Goal: Information Seeking & Learning: Learn about a topic

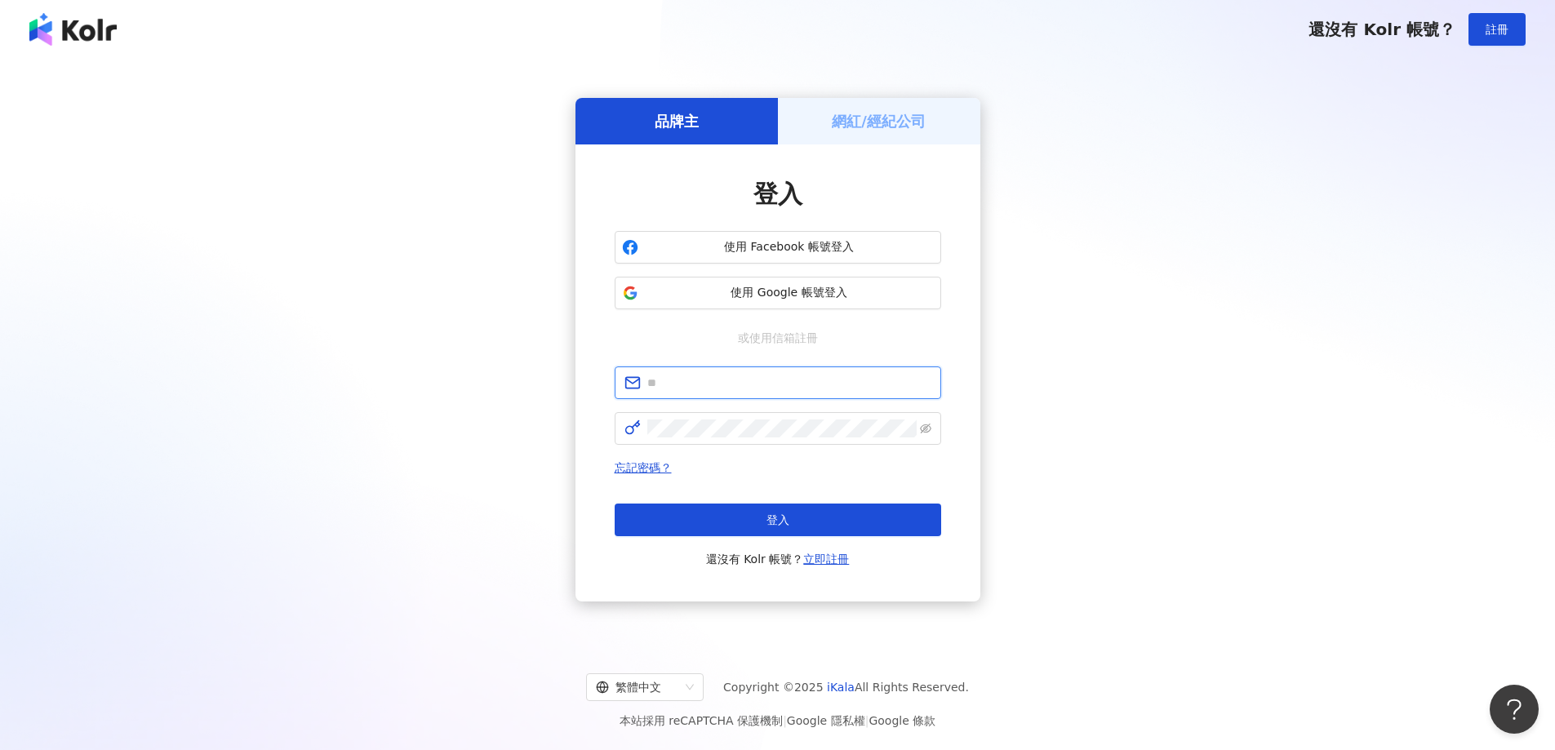
click at [760, 386] on input "text" at bounding box center [789, 383] width 284 height 18
click at [828, 300] on span "使用 Google 帳號登入" at bounding box center [789, 293] width 289 height 16
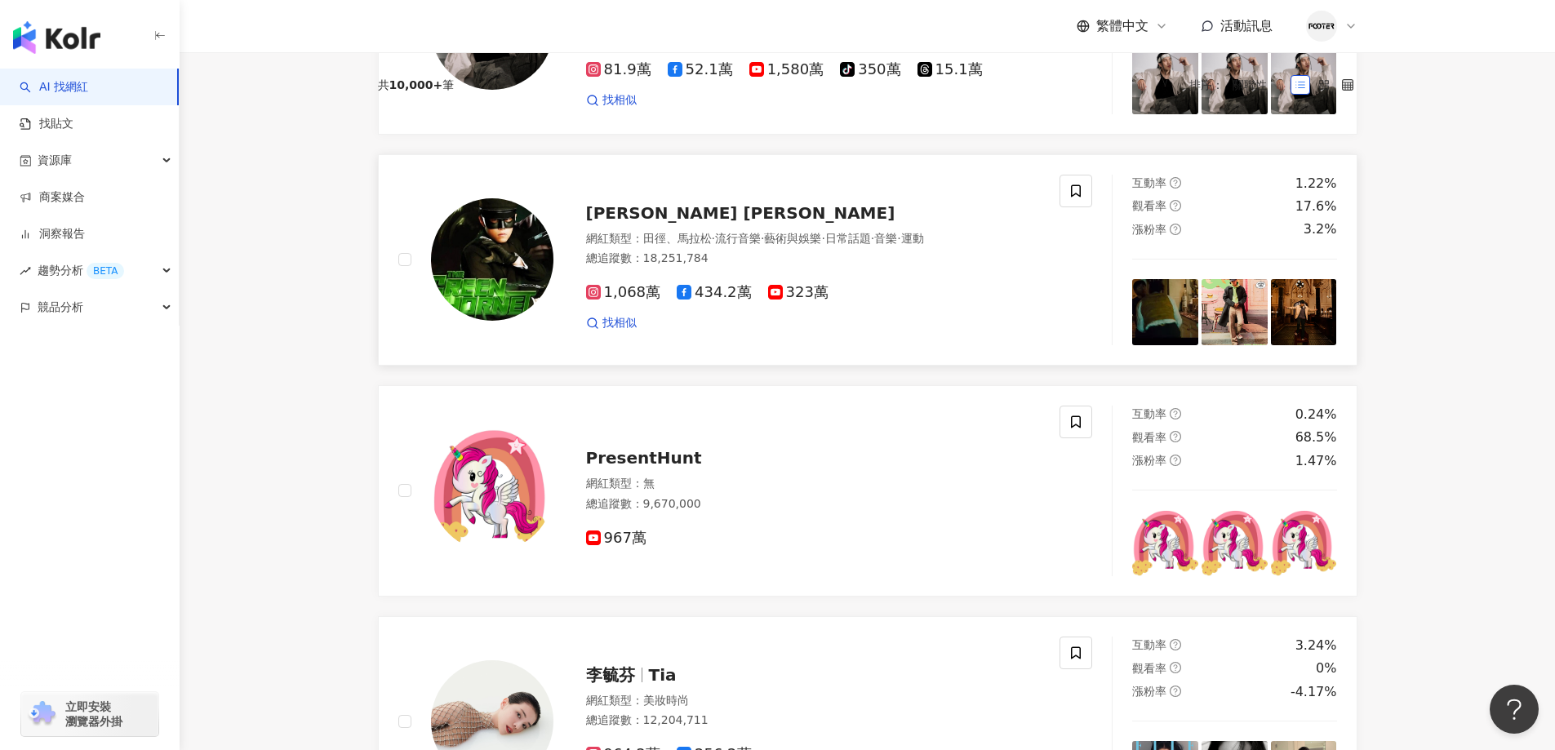
scroll to position [430, 0]
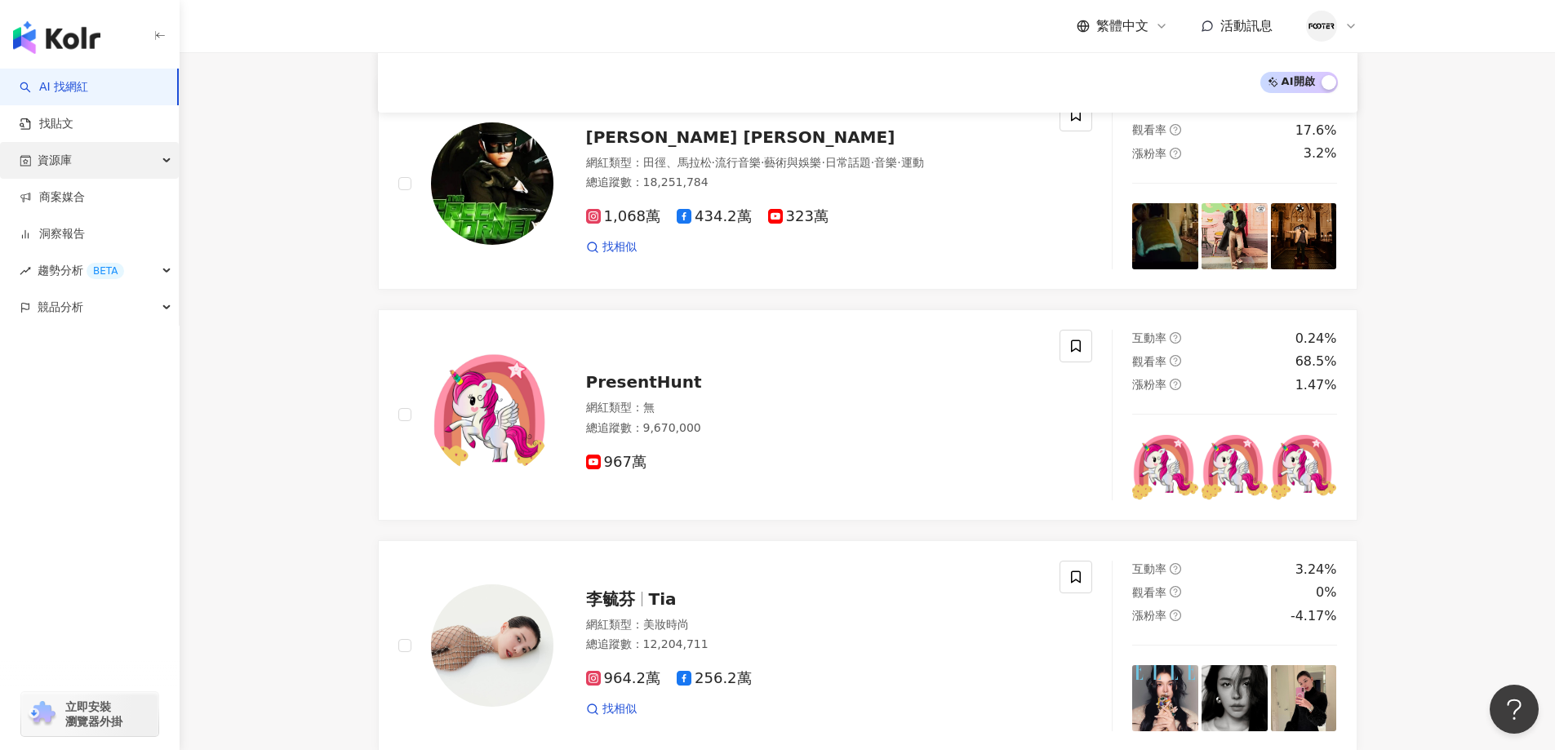
click at [143, 154] on div "資源庫" at bounding box center [89, 160] width 179 height 37
click at [85, 195] on link "網紅管理" at bounding box center [62, 197] width 46 height 16
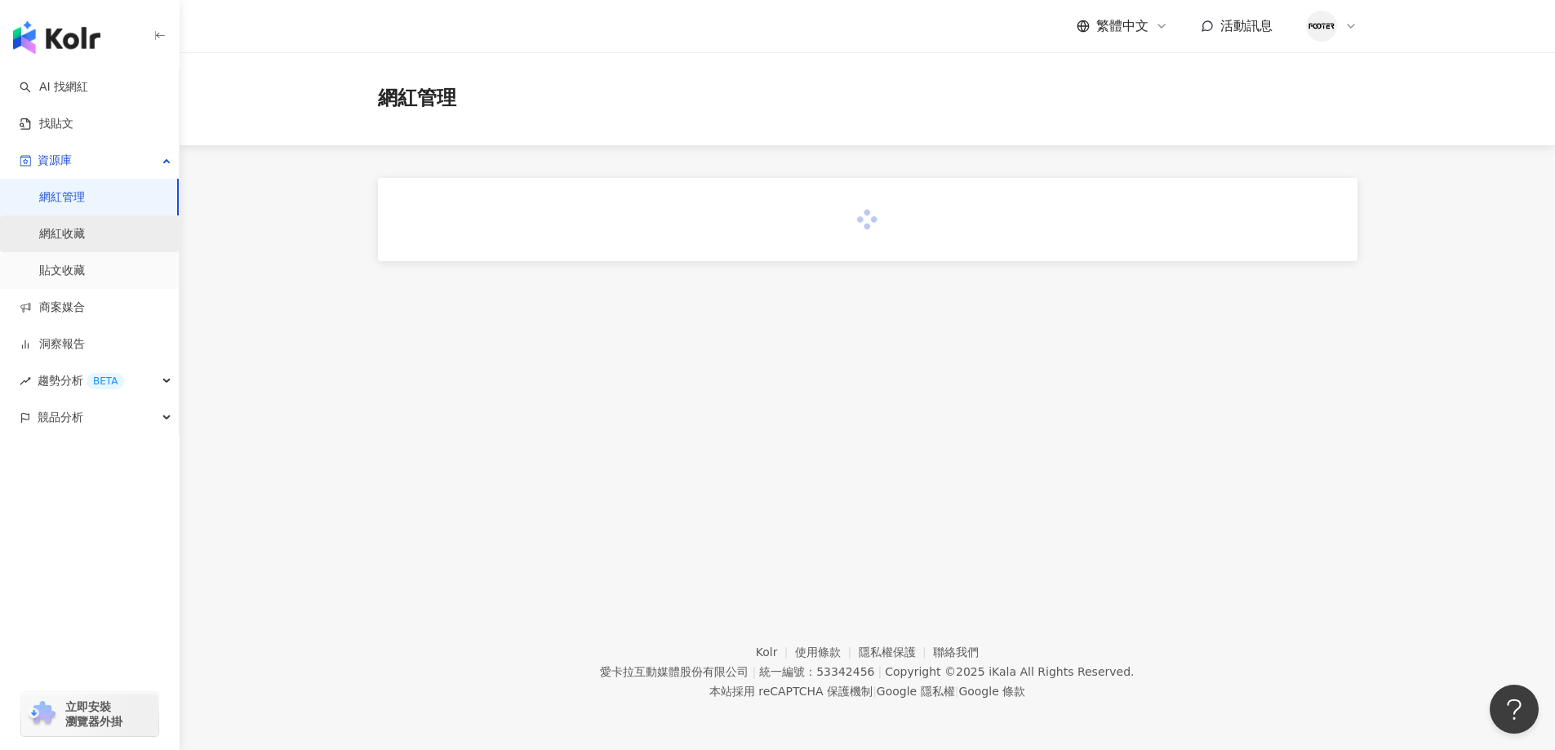
click at [82, 241] on link "網紅收藏" at bounding box center [62, 234] width 46 height 16
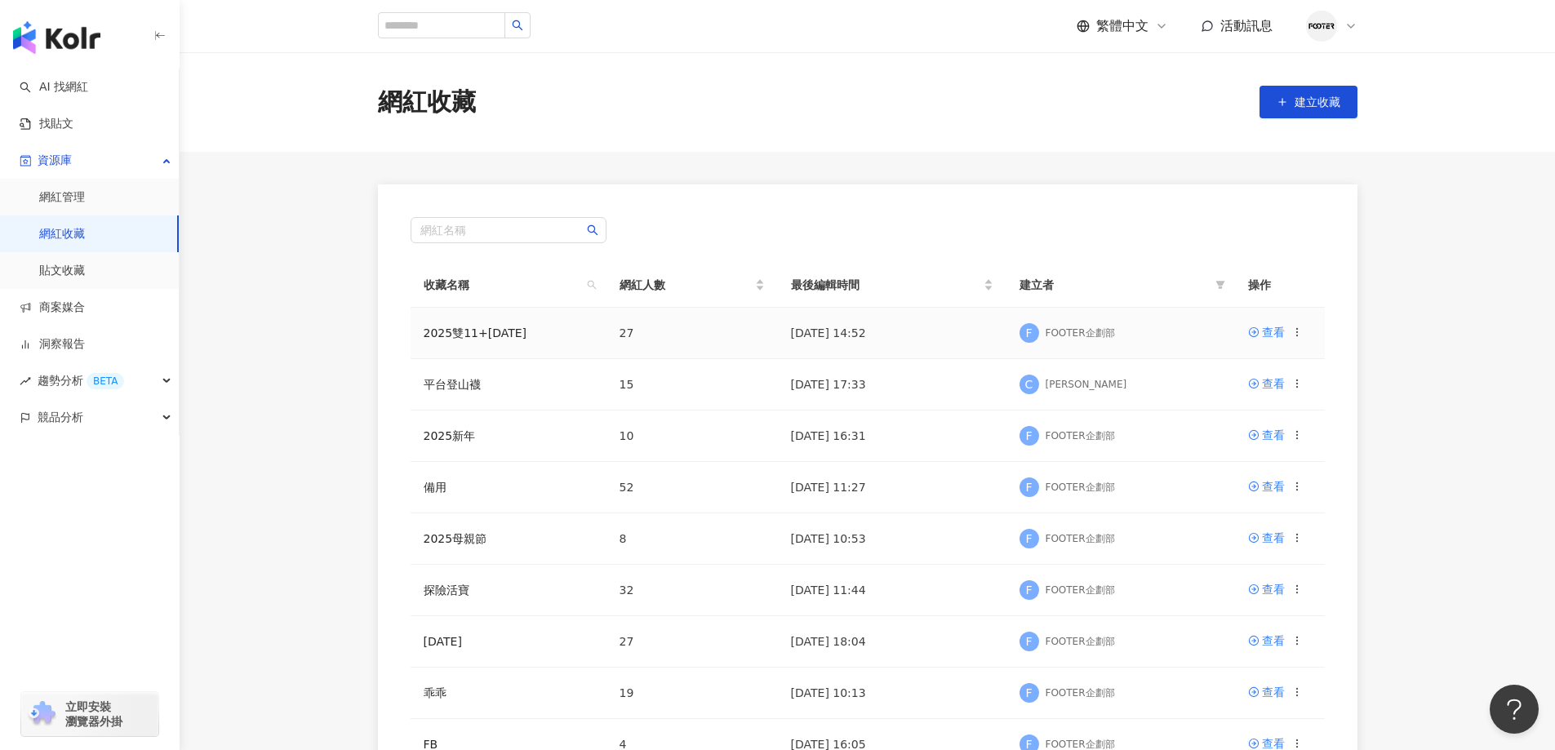
click at [621, 331] on span "27" at bounding box center [627, 332] width 15 height 13
click at [522, 336] on td "2025雙11+[DATE]" at bounding box center [509, 333] width 196 height 51
click at [489, 336] on link "2025雙11+[DATE]" at bounding box center [476, 332] width 104 height 13
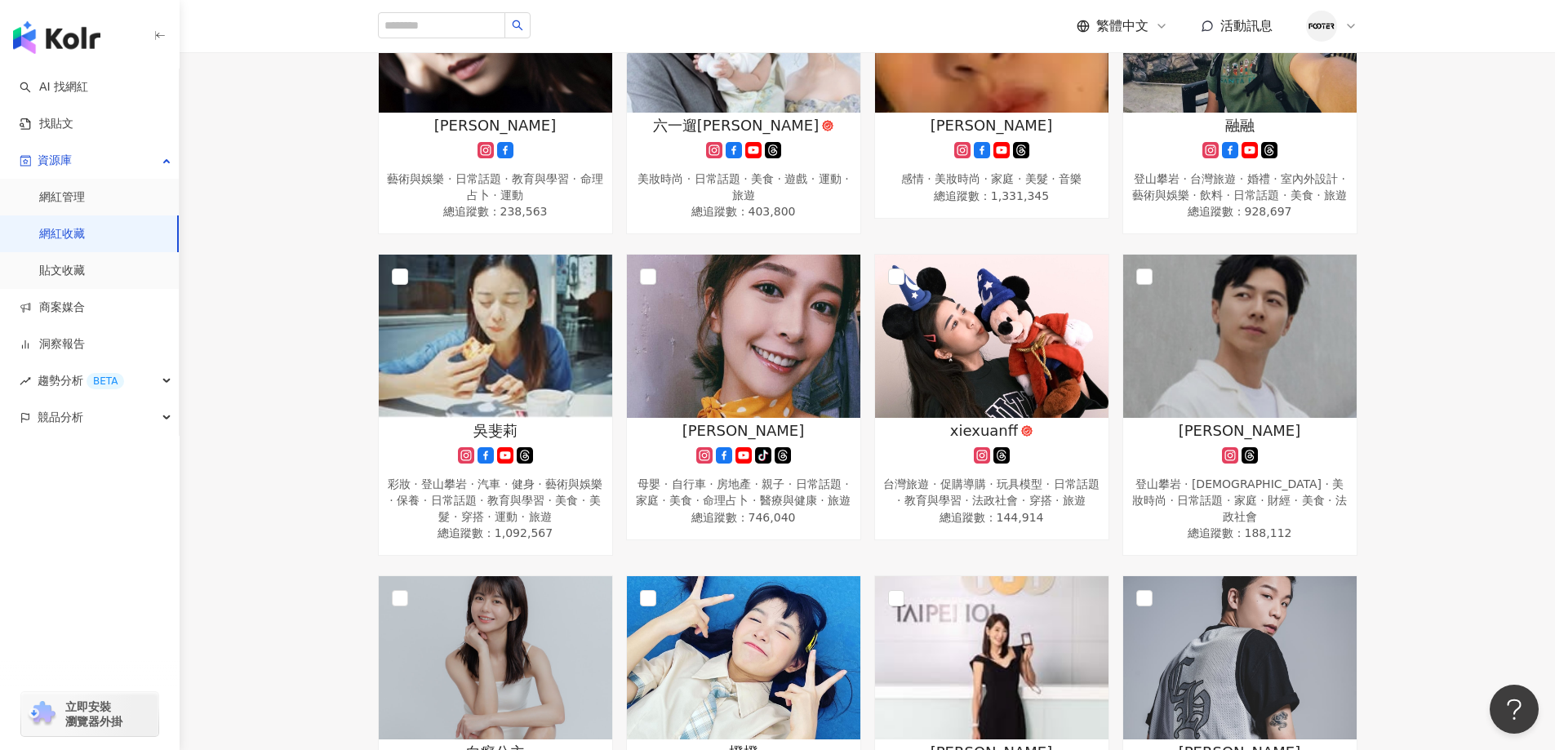
scroll to position [380, 0]
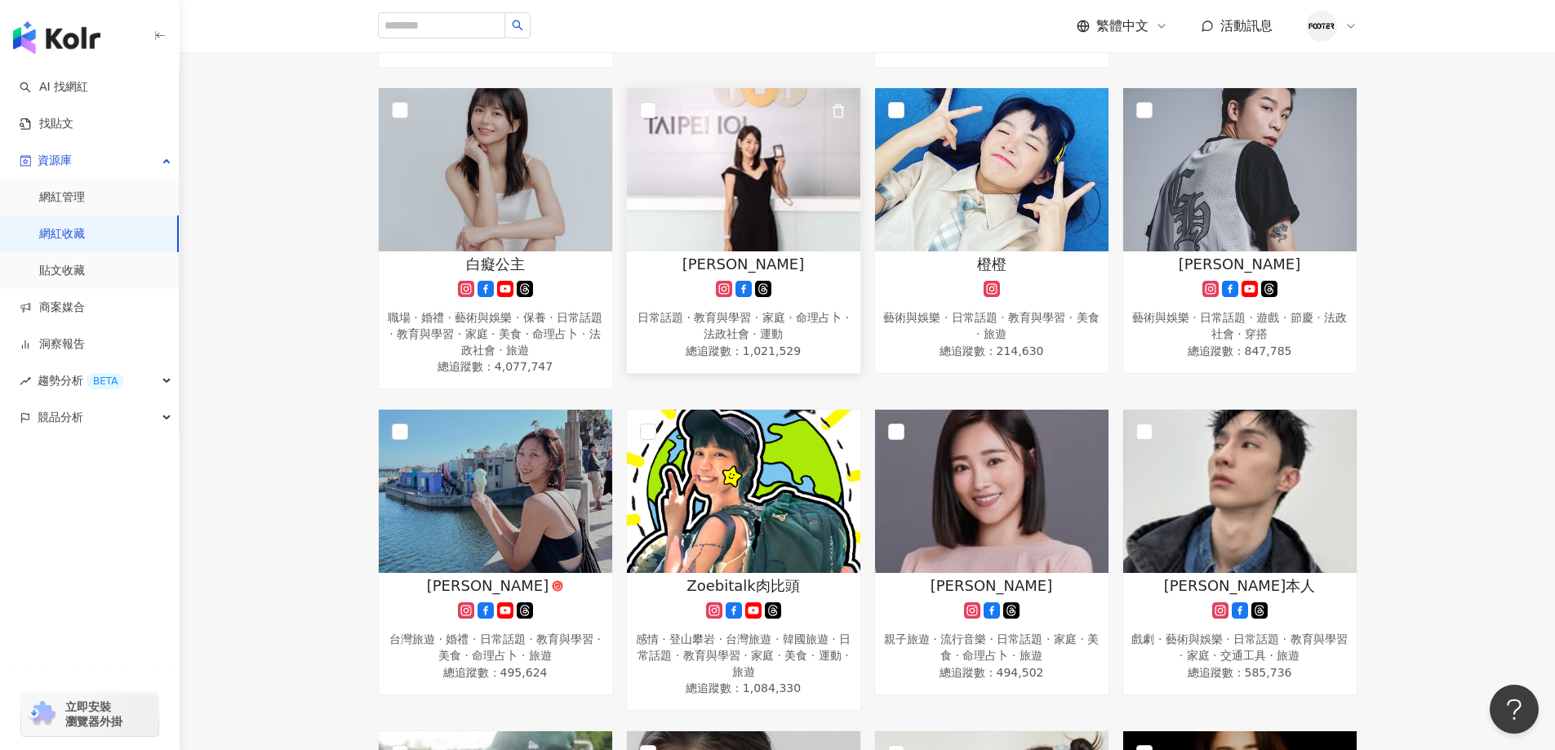
scroll to position [871, 0]
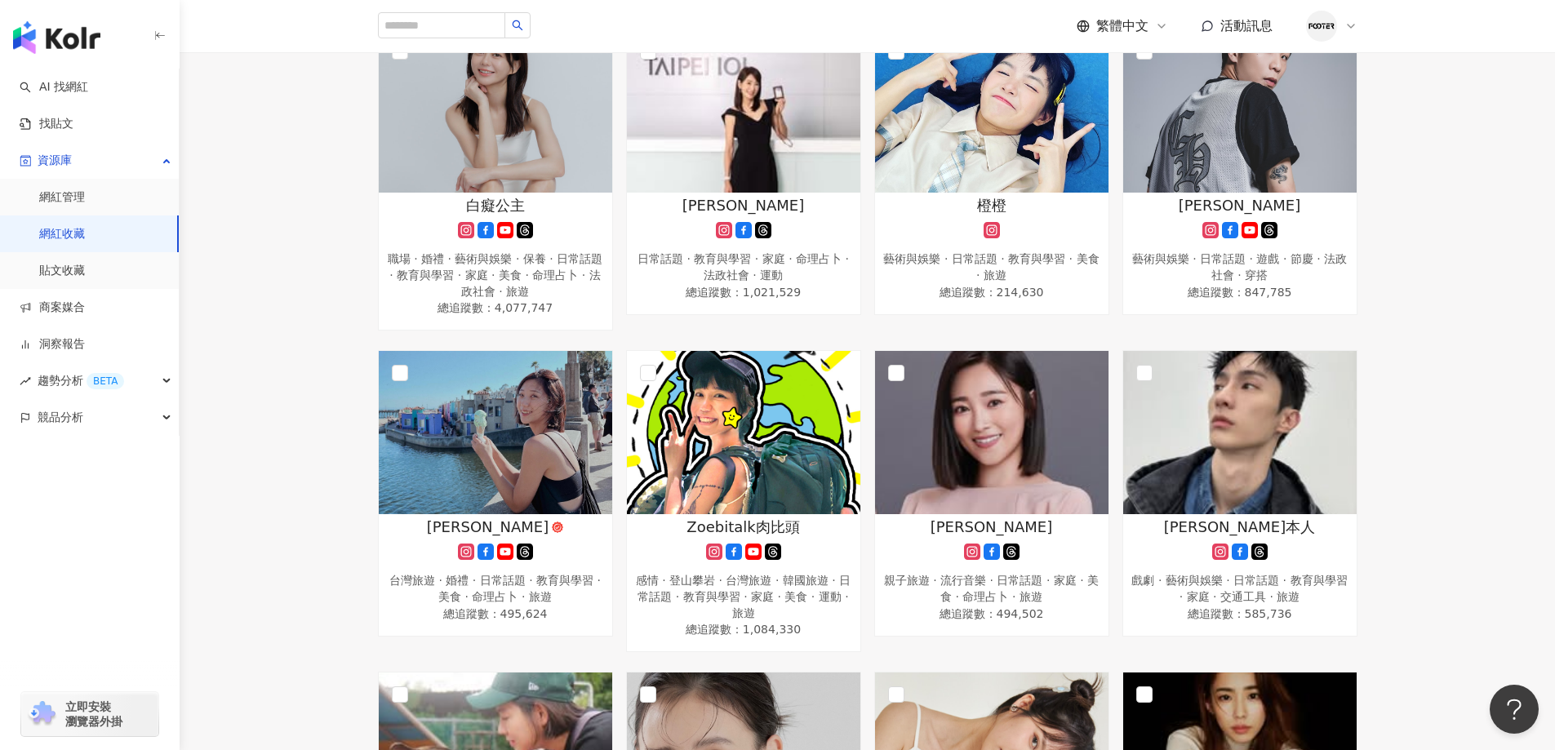
click at [1527, 334] on div "[PERSON_NAME] 藝術與娛樂 · 日常話題 · 教育與學習 · 命理占卜 · 運動 總追蹤數 ： 238,563 六一遛[PERSON_NAME] …" at bounding box center [867, 493] width 1375 height 2183
click at [948, 127] on img at bounding box center [991, 110] width 233 height 163
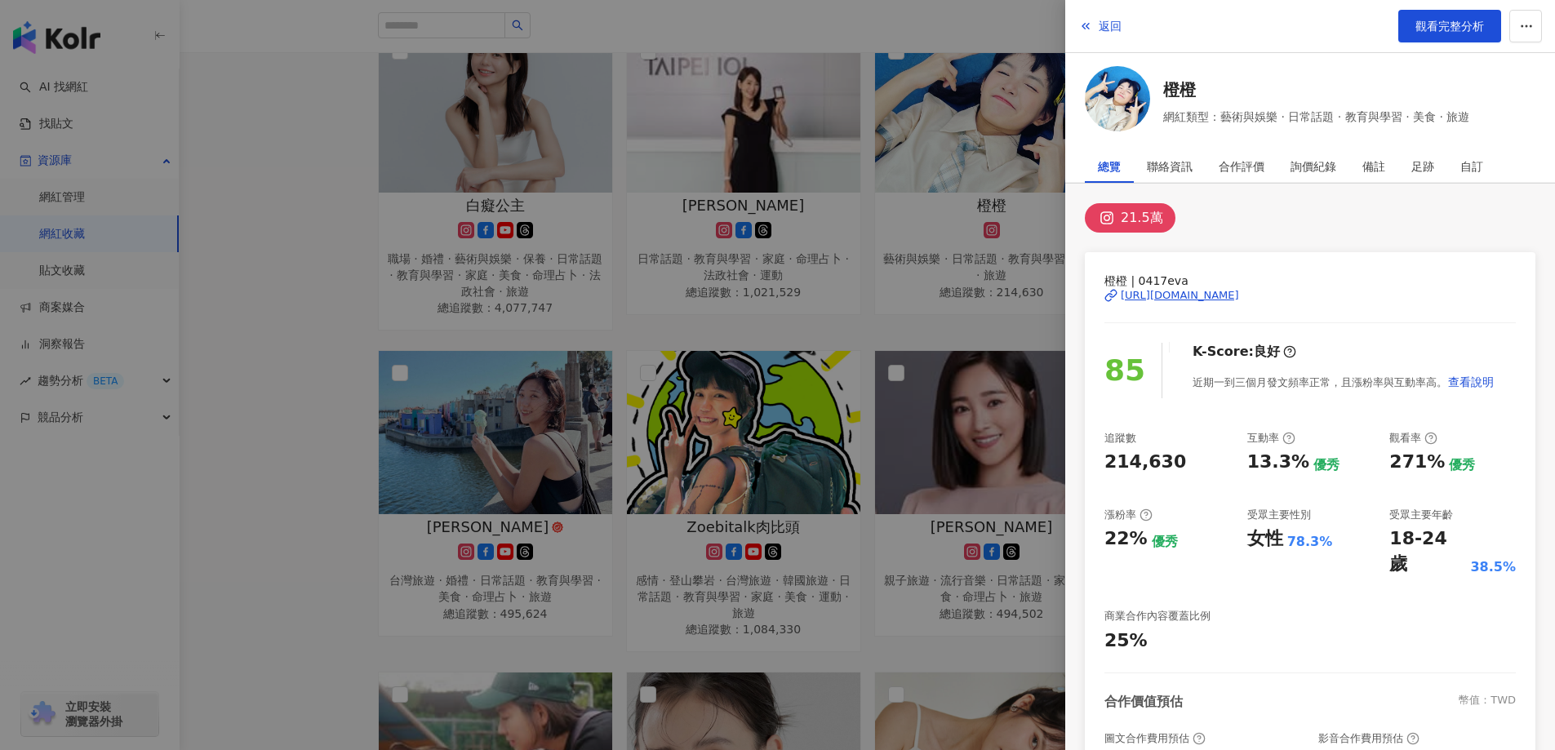
click at [337, 311] on div at bounding box center [777, 375] width 1555 height 750
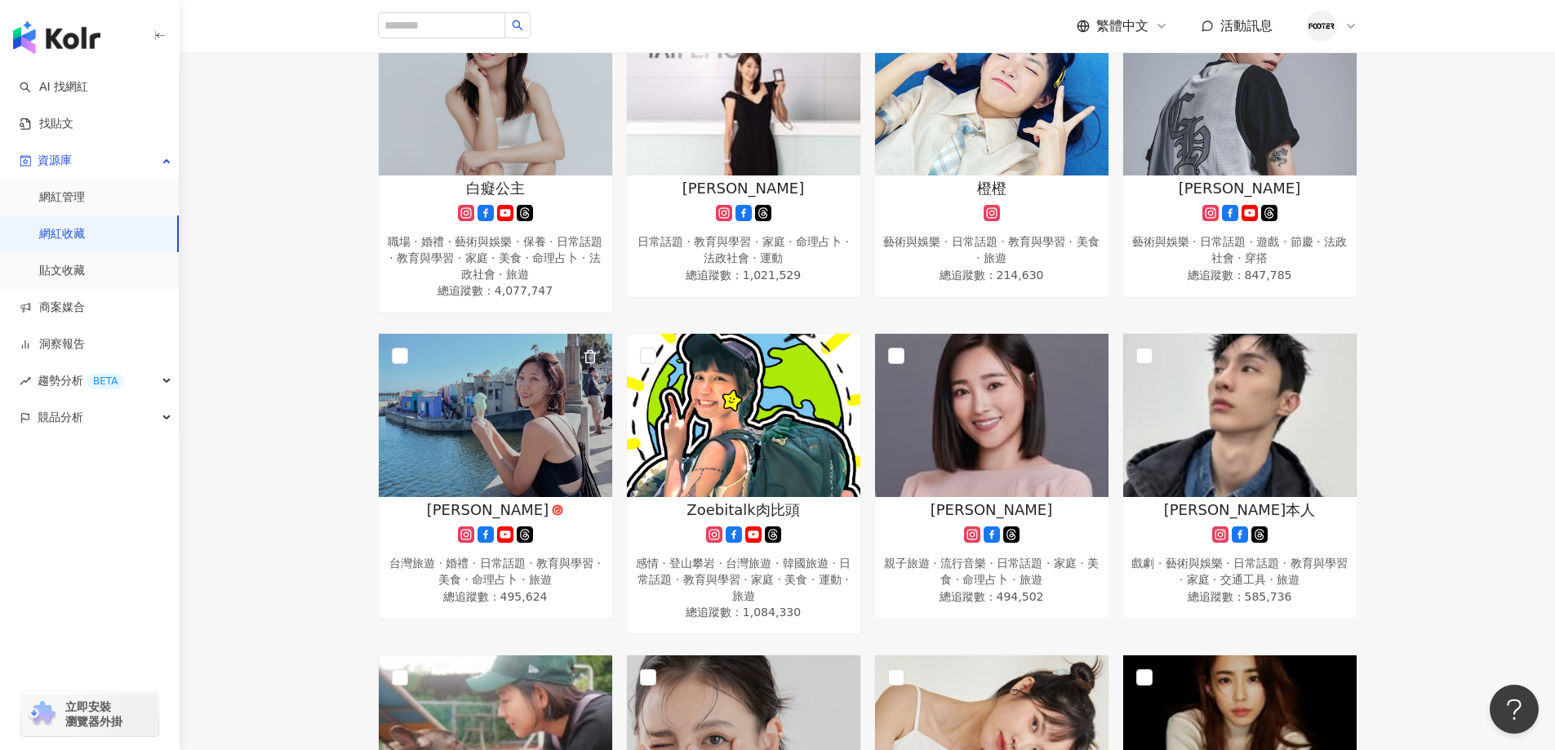
scroll to position [653, 0]
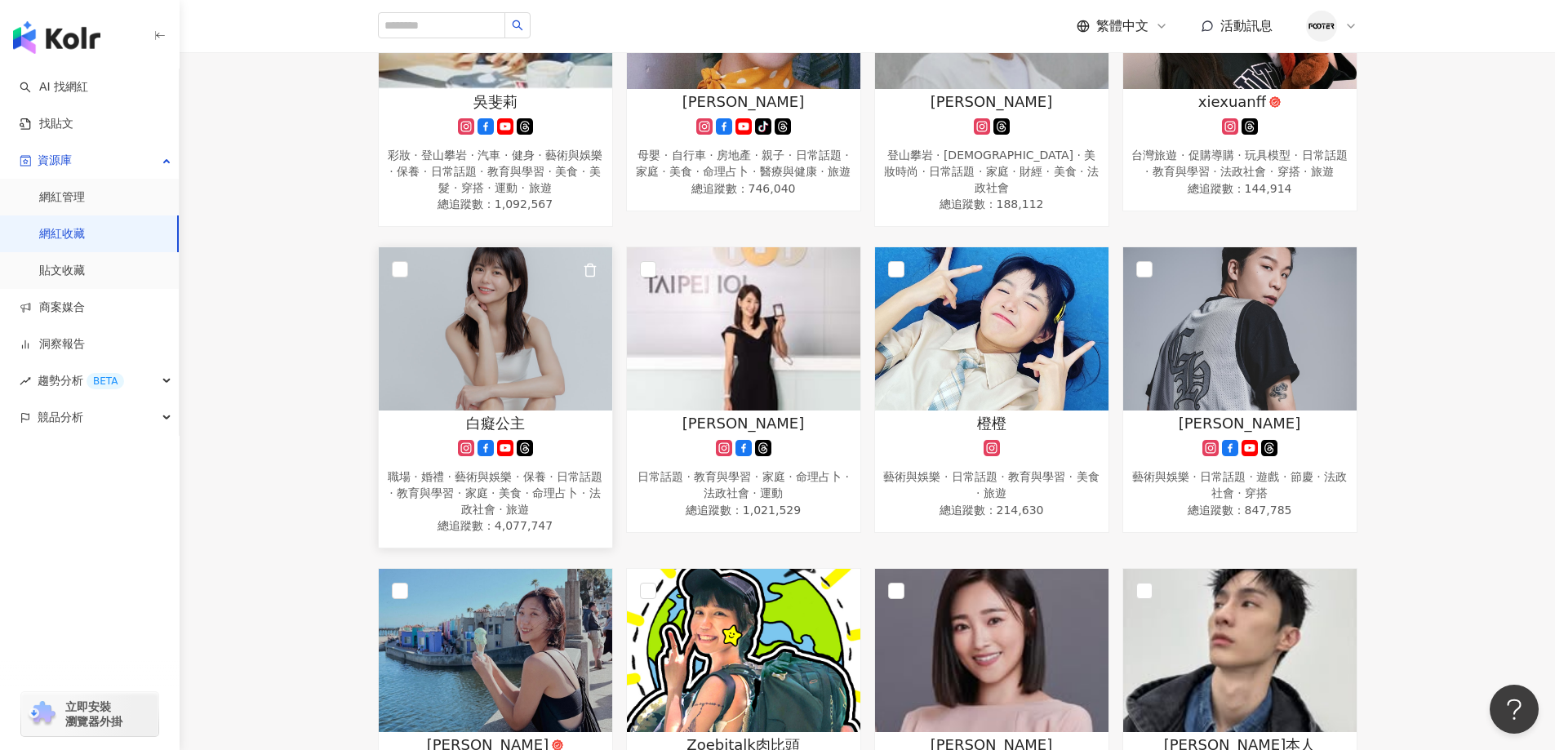
click at [500, 344] on img at bounding box center [495, 328] width 233 height 163
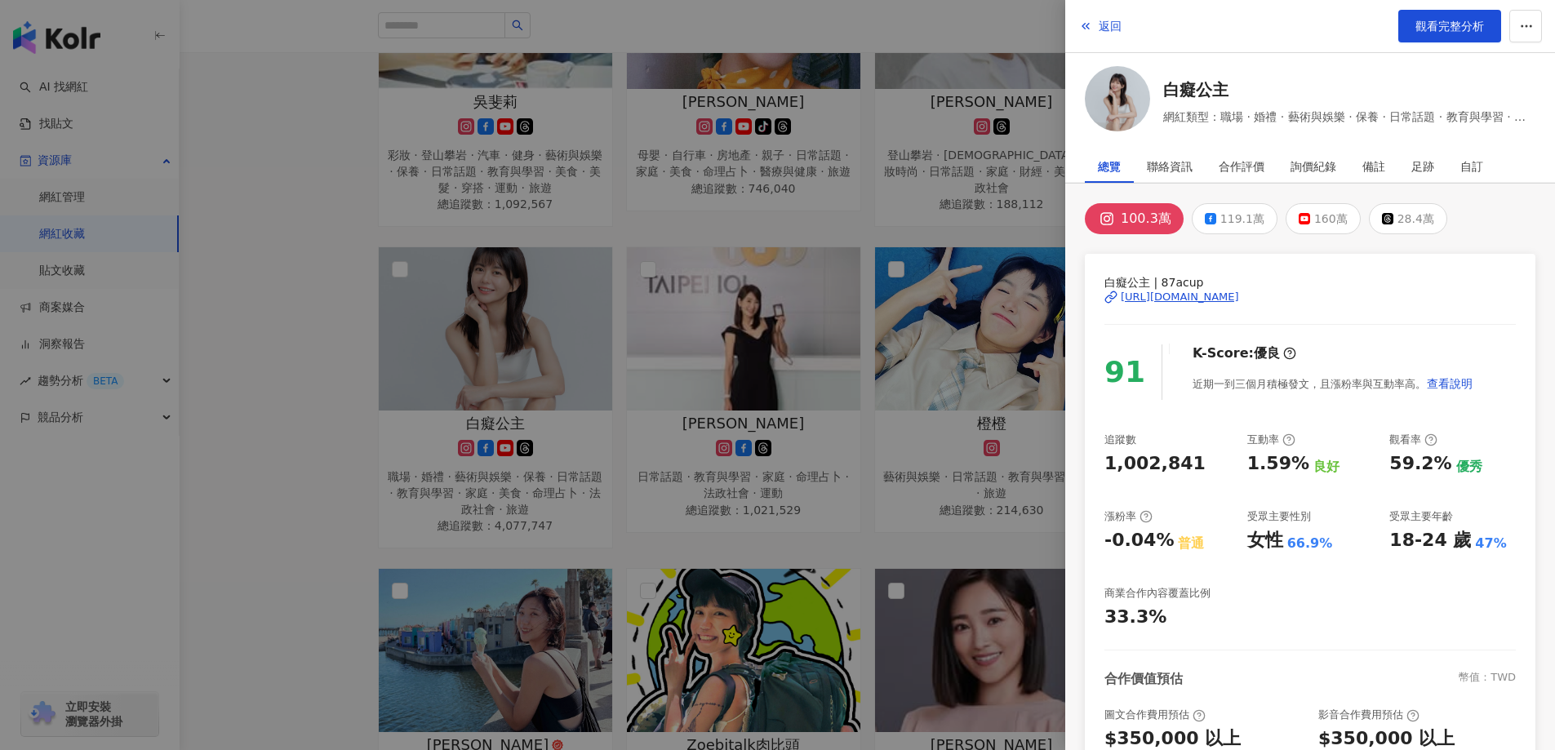
click at [308, 321] on div at bounding box center [777, 375] width 1555 height 750
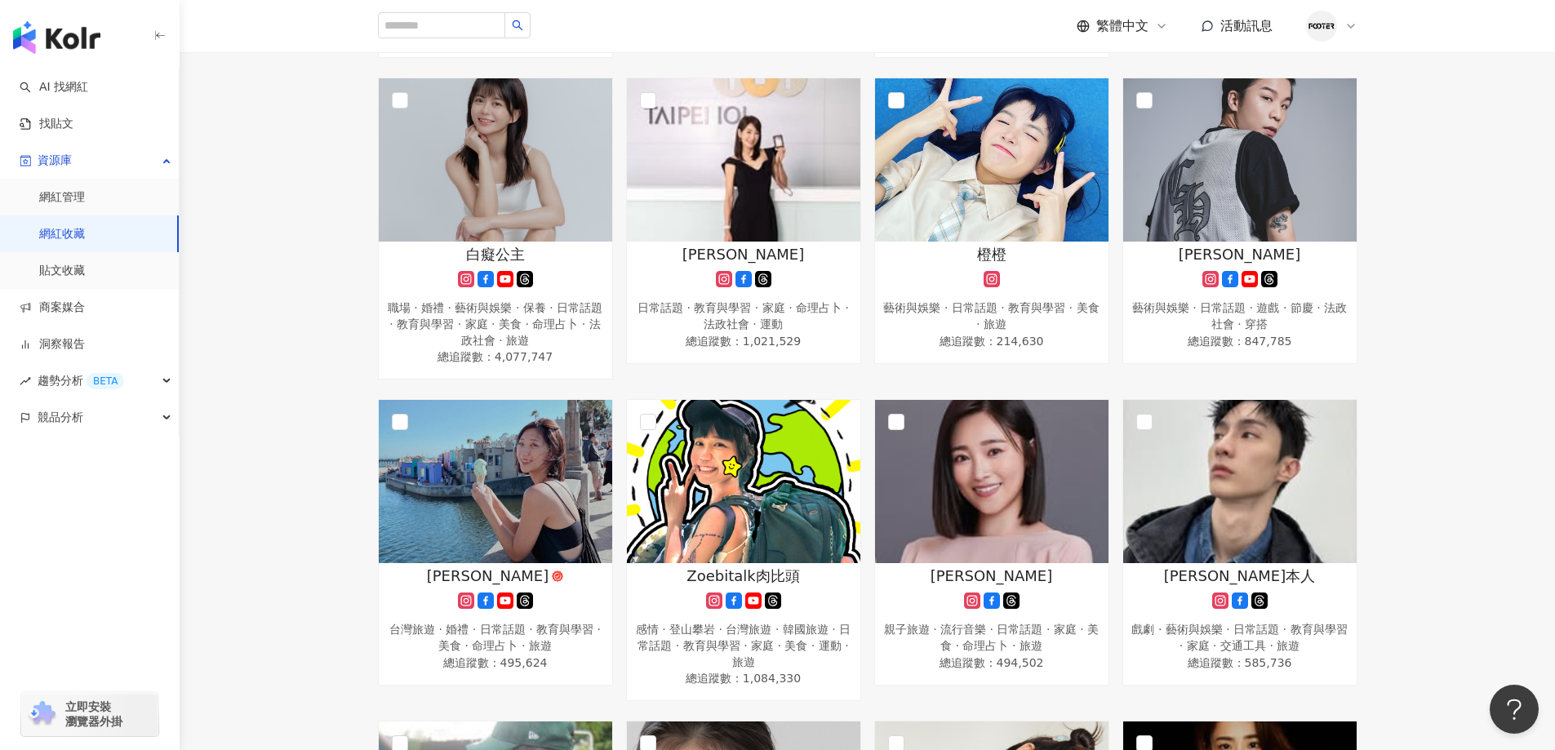
scroll to position [871, 0]
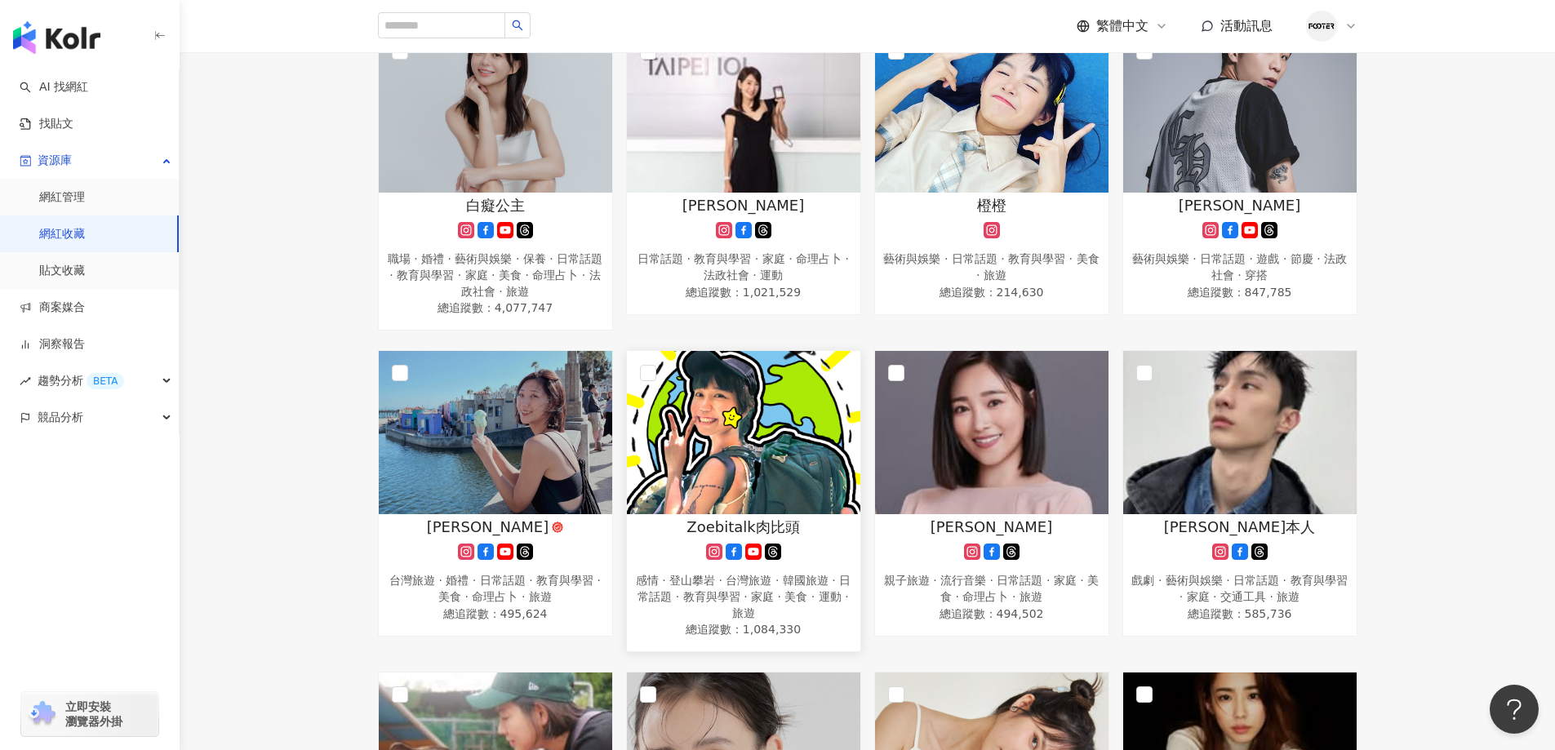
click at [757, 447] on img at bounding box center [743, 432] width 233 height 163
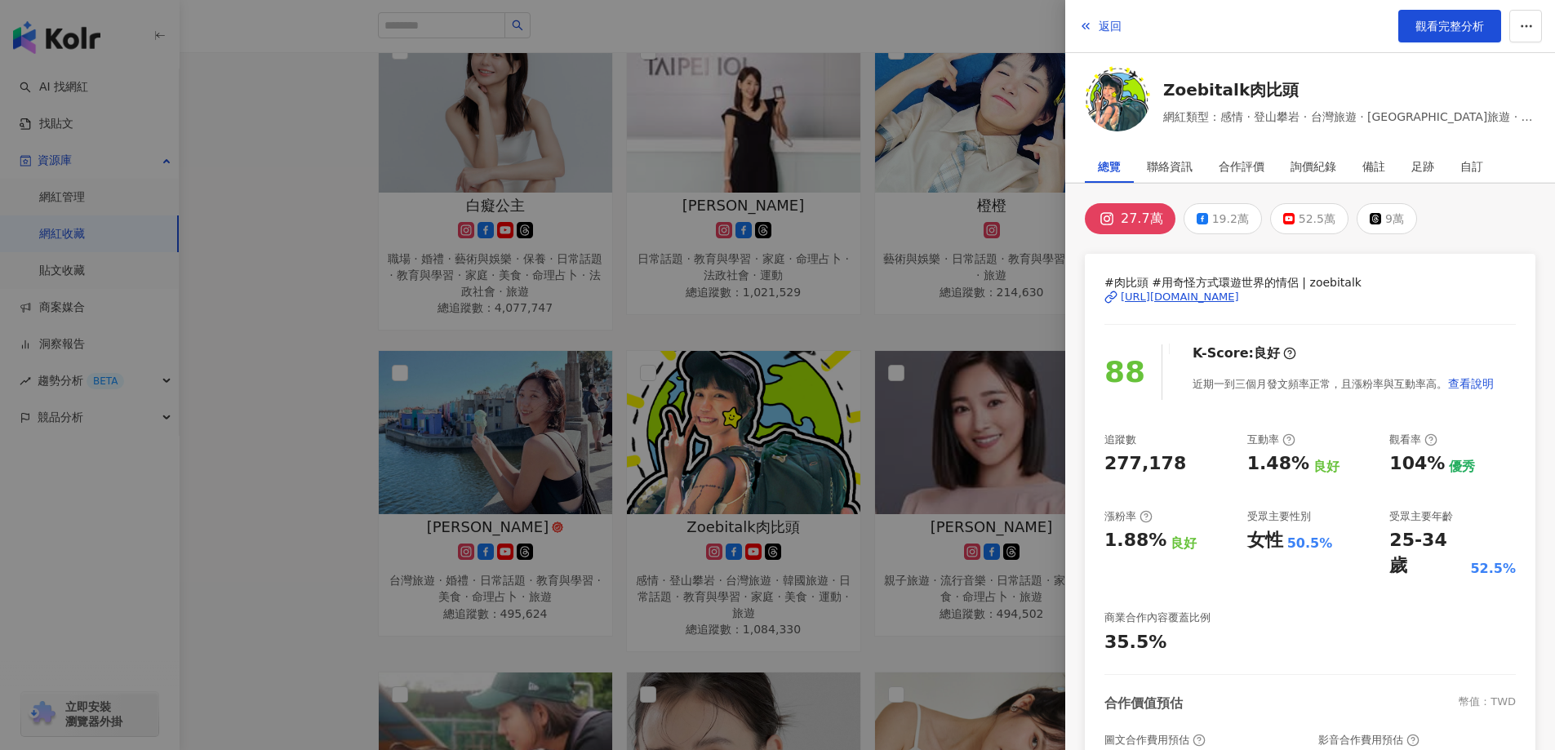
click at [313, 326] on div at bounding box center [777, 375] width 1555 height 750
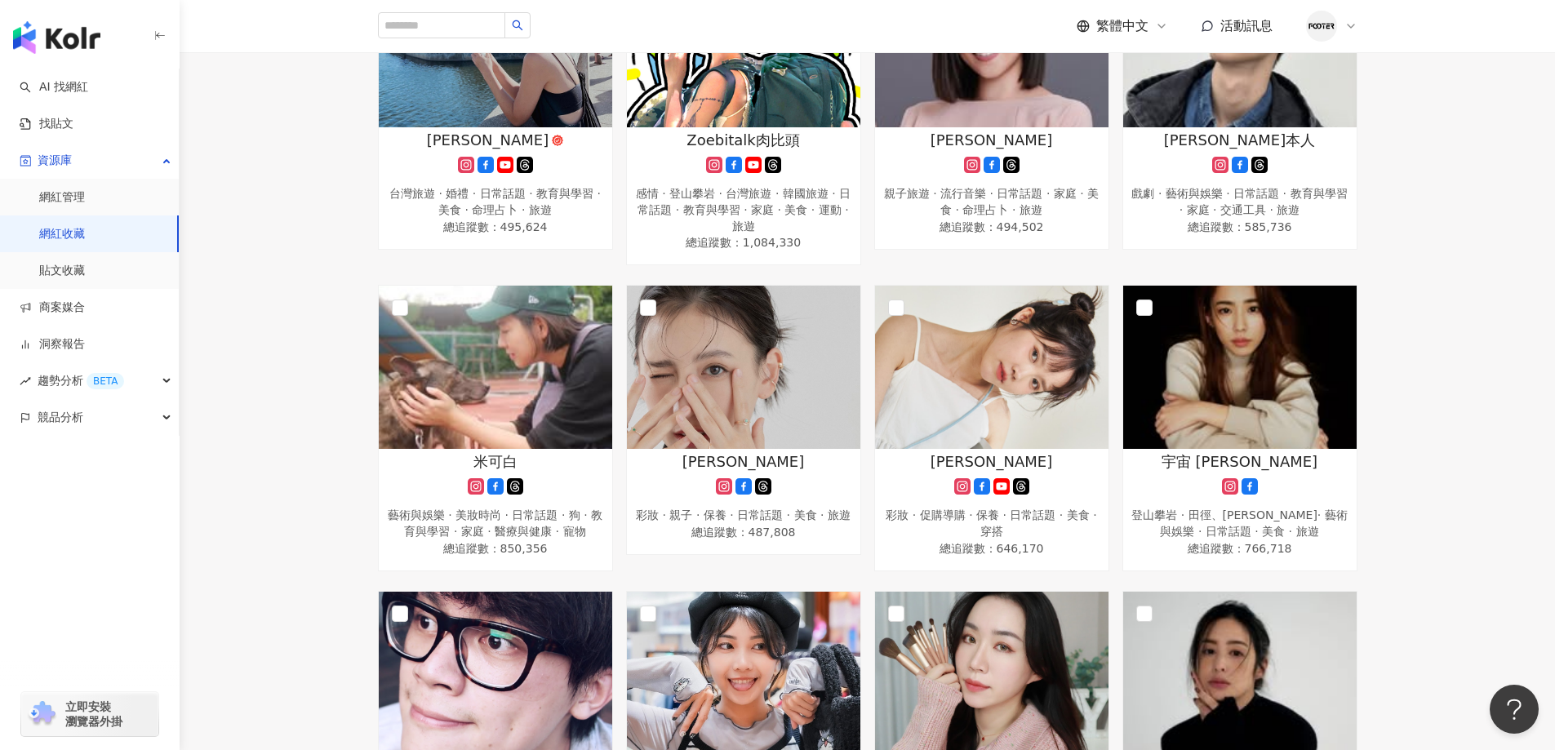
scroll to position [1306, 0]
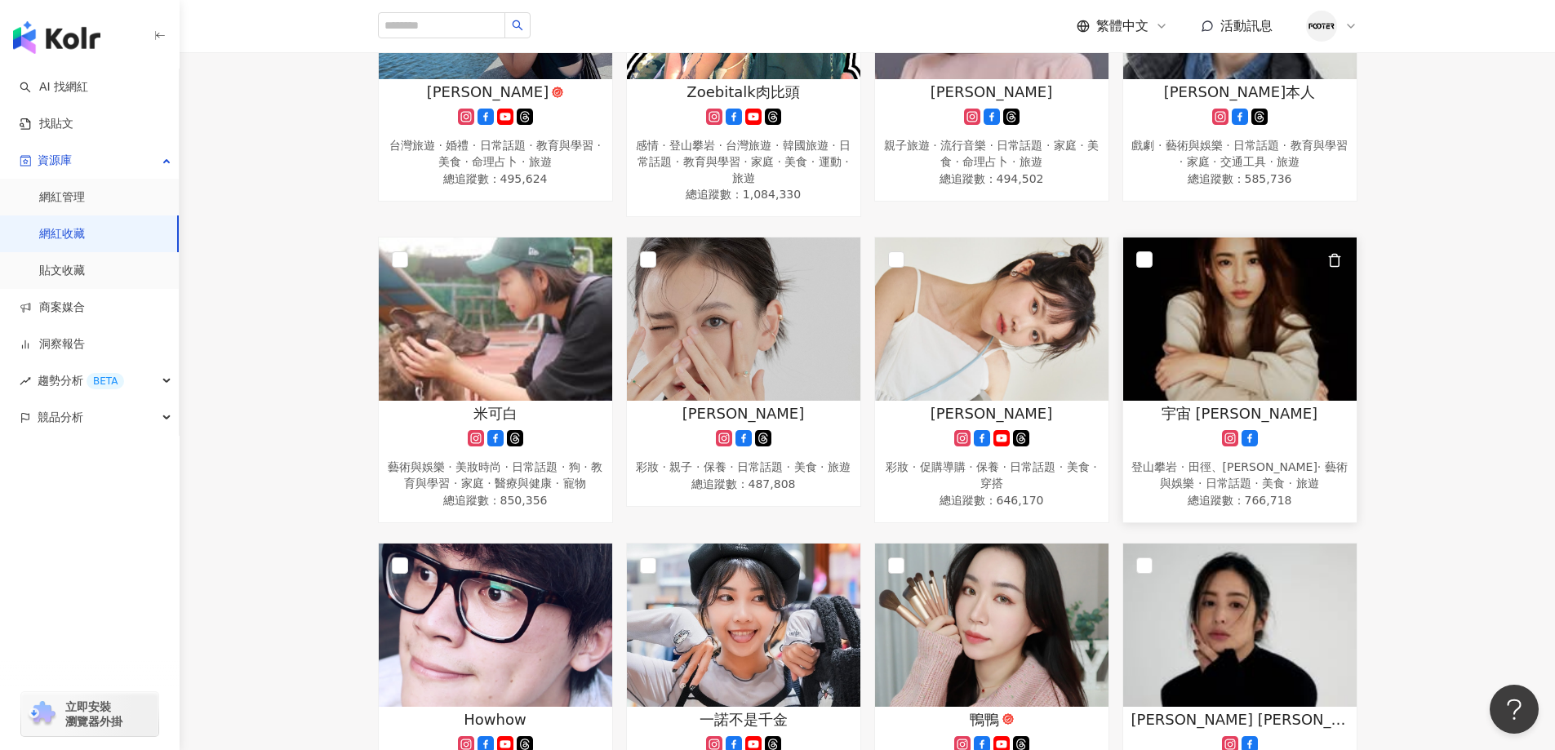
click at [1264, 332] on img at bounding box center [1239, 319] width 233 height 163
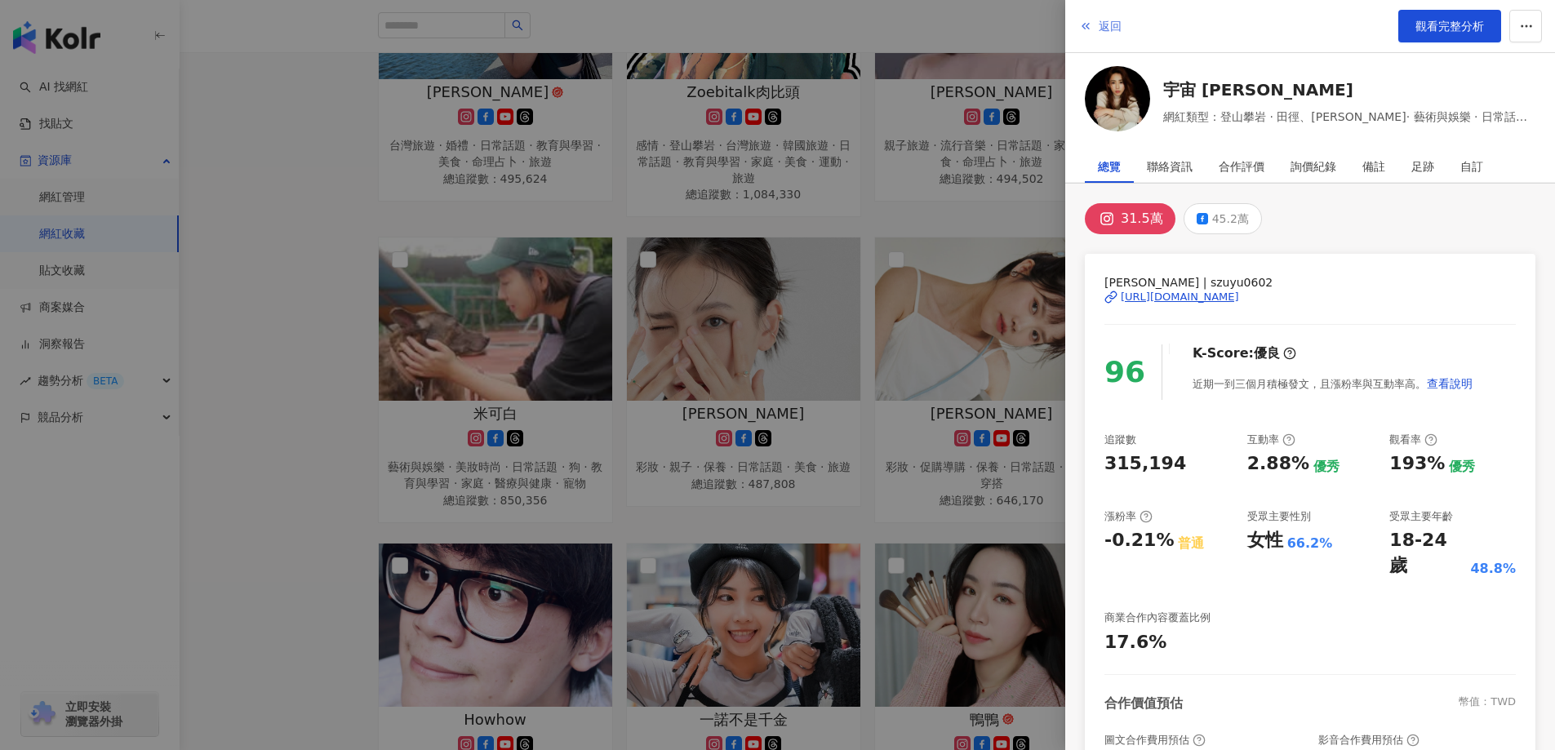
click at [1086, 24] on icon "button" at bounding box center [1085, 26] width 13 height 13
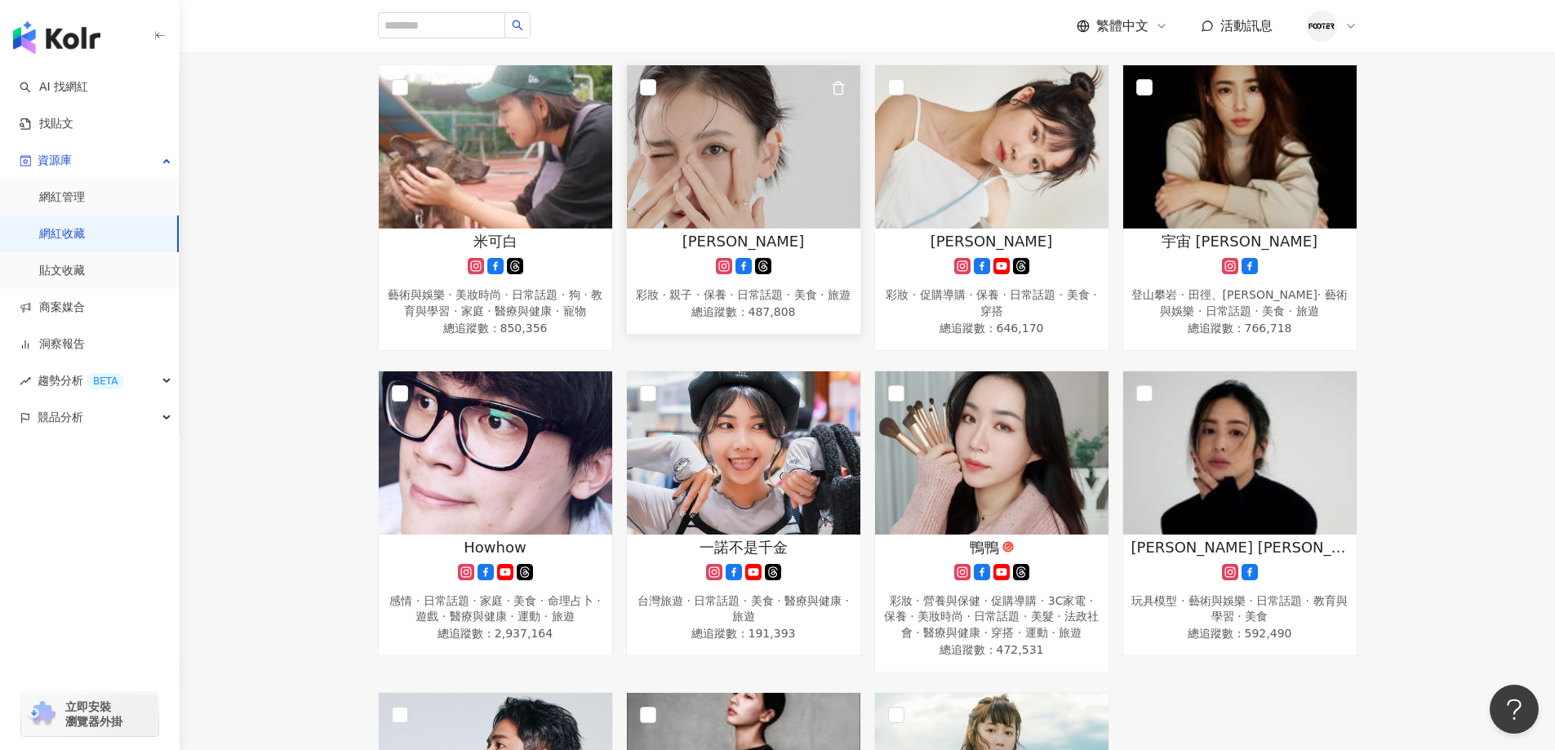
scroll to position [1524, 0]
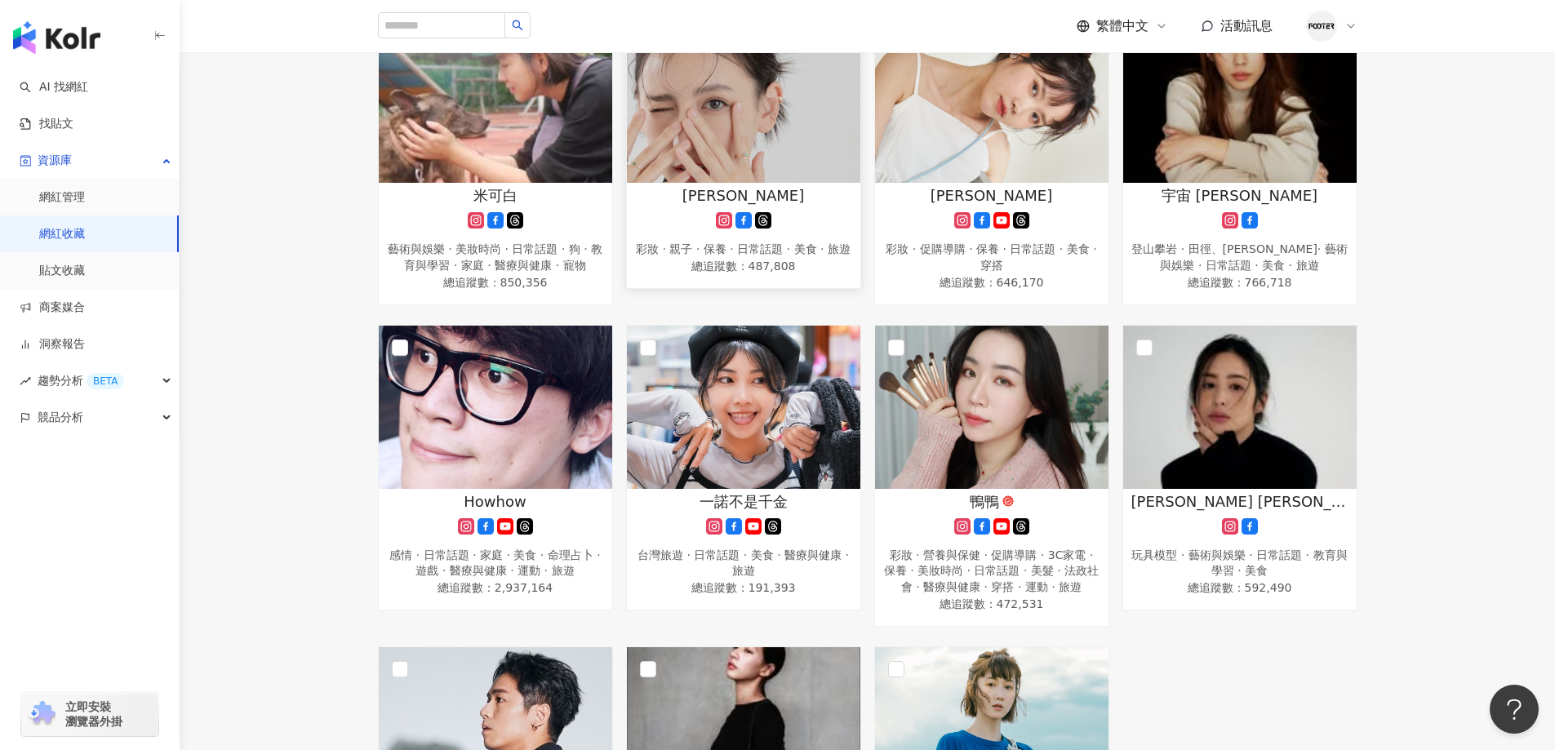
click at [796, 135] on img at bounding box center [743, 101] width 233 height 163
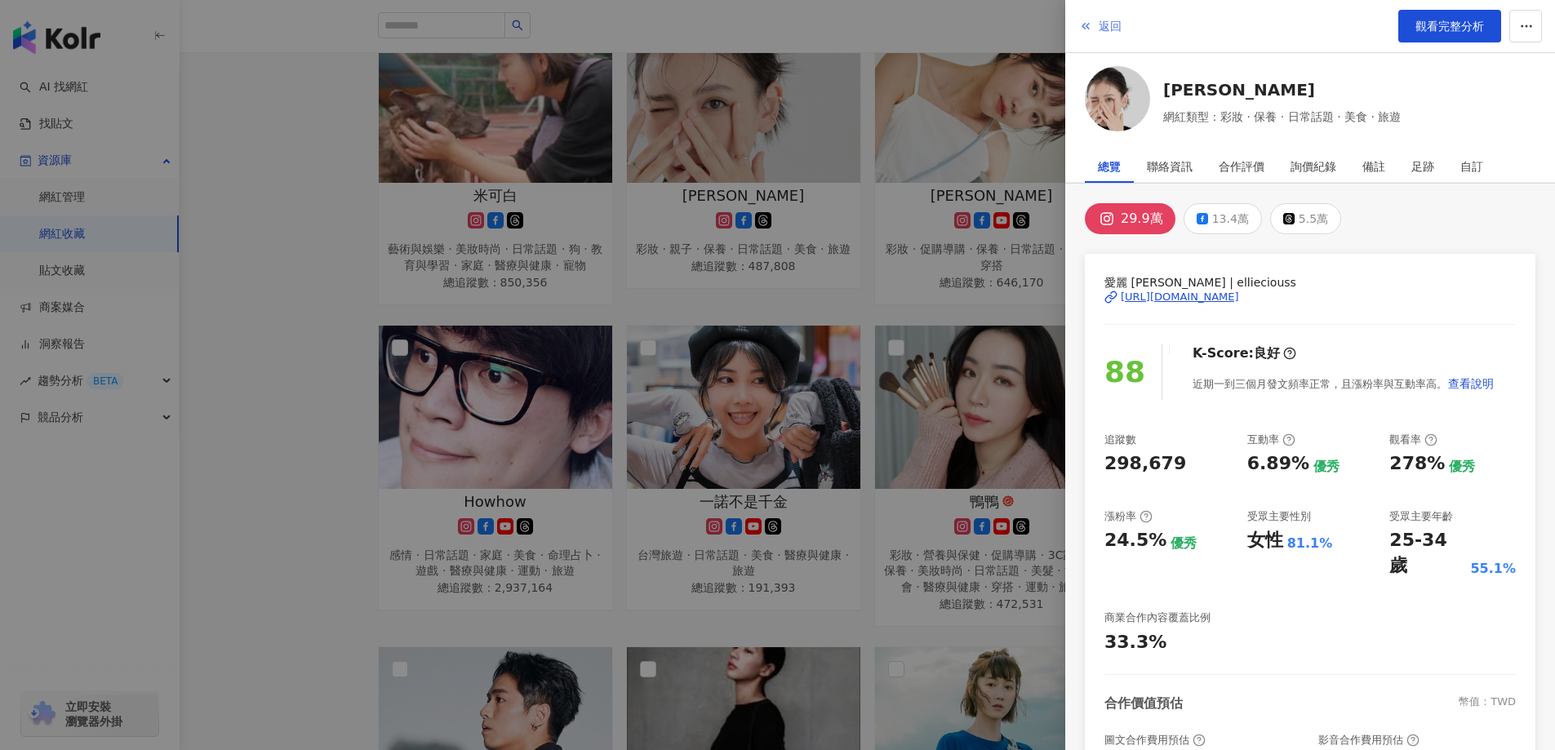
click at [1091, 21] on icon "button" at bounding box center [1085, 26] width 13 height 13
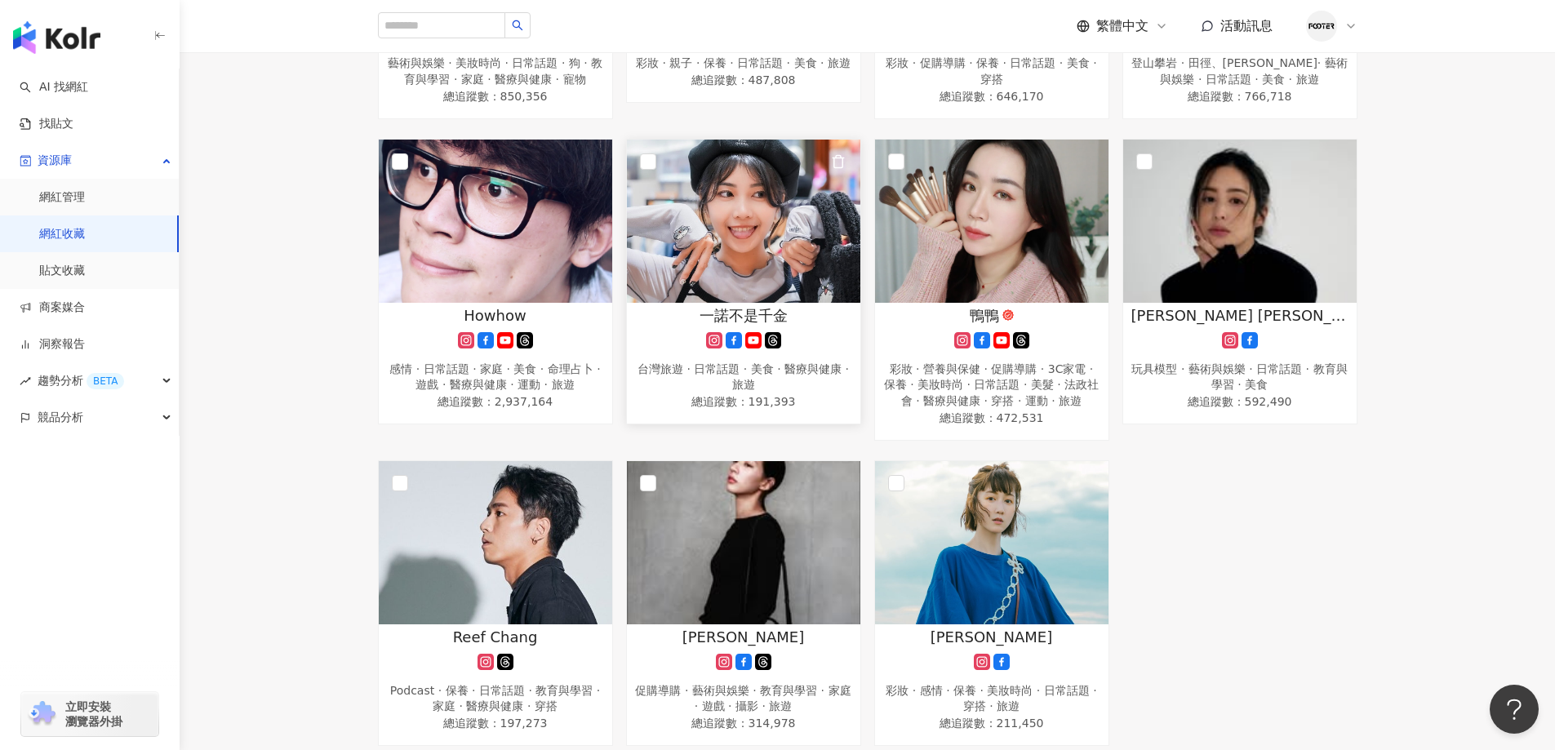
scroll to position [1741, 0]
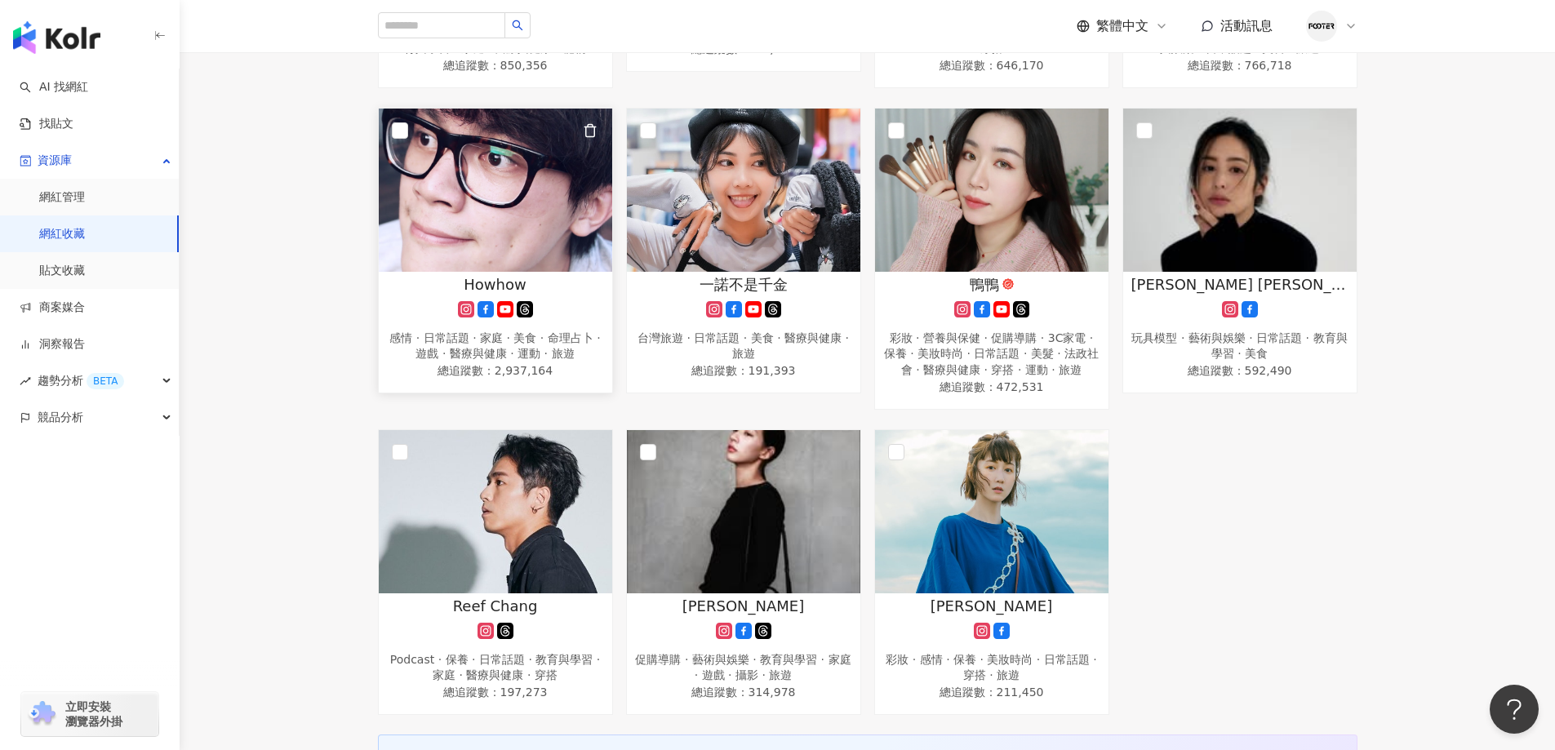
click at [475, 220] on img at bounding box center [495, 190] width 233 height 163
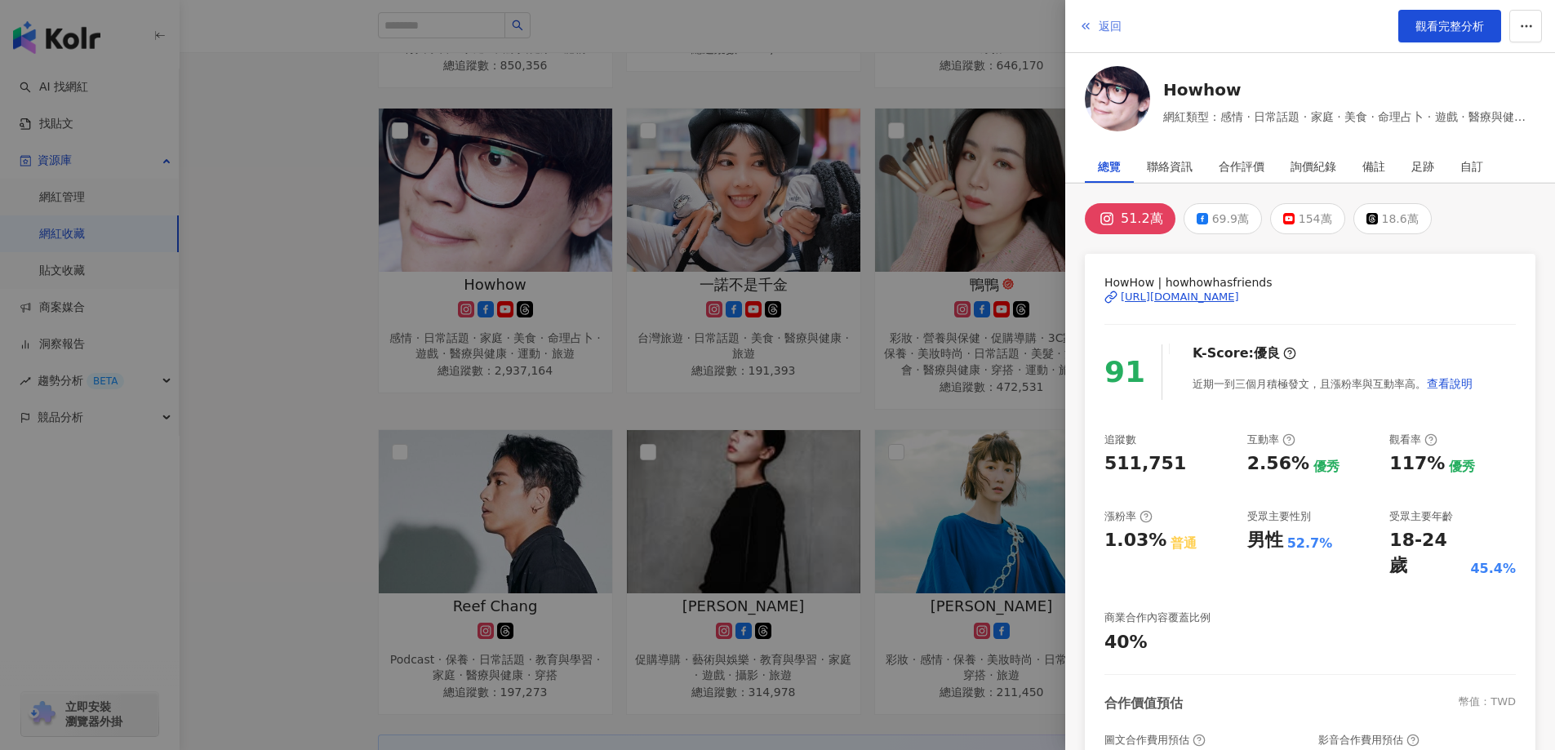
click at [1099, 24] on span "返回" at bounding box center [1110, 26] width 23 height 13
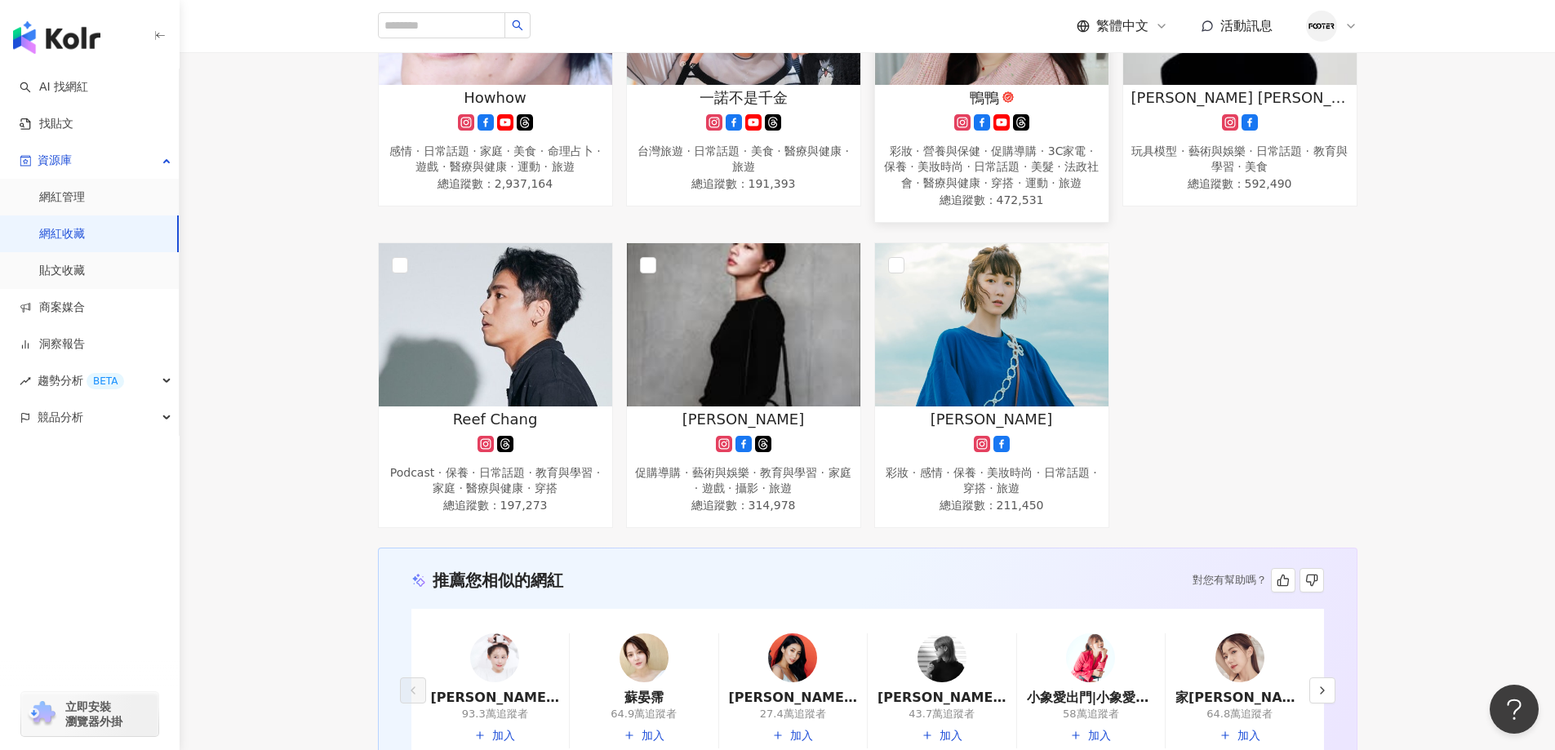
scroll to position [1959, 0]
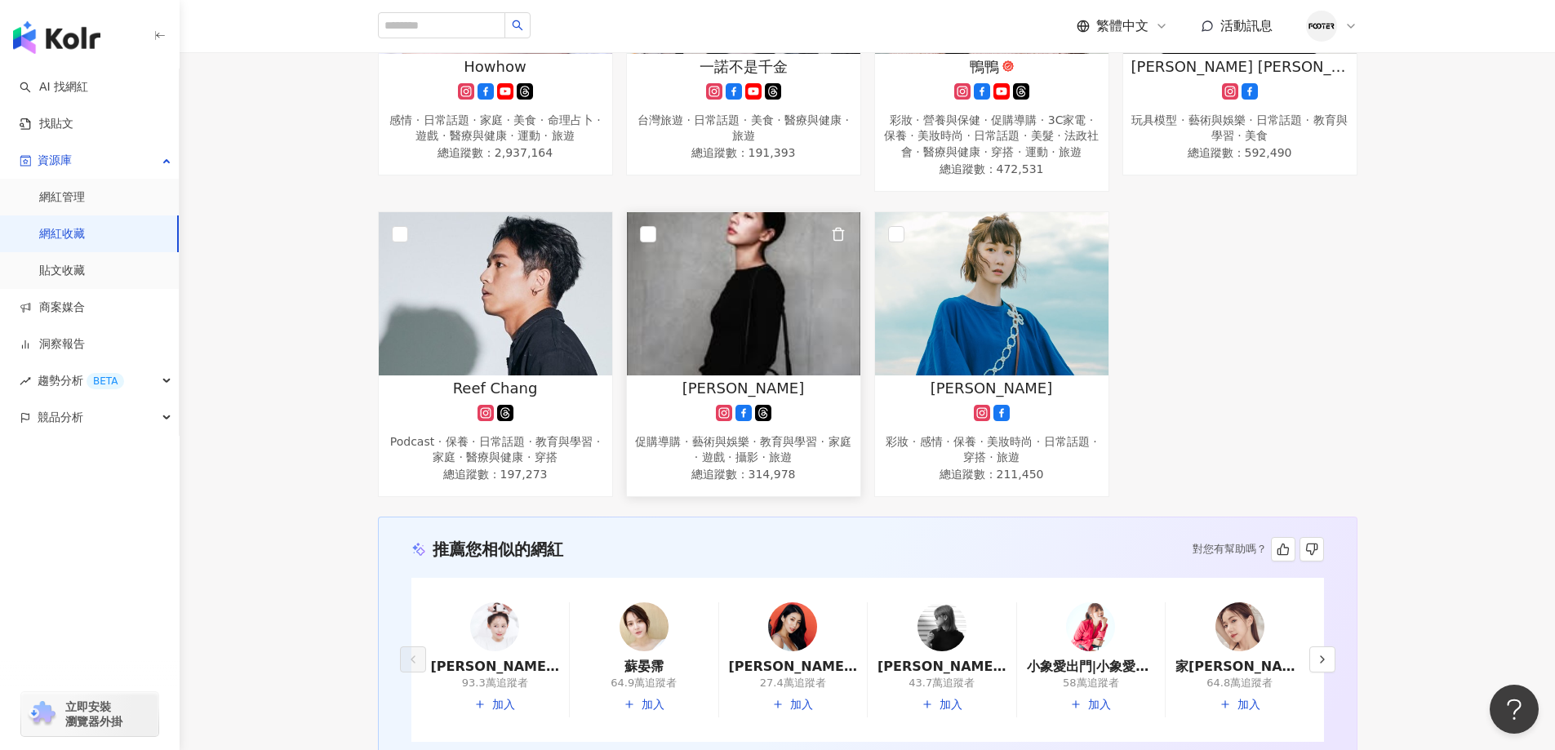
click at [728, 326] on img at bounding box center [743, 293] width 233 height 163
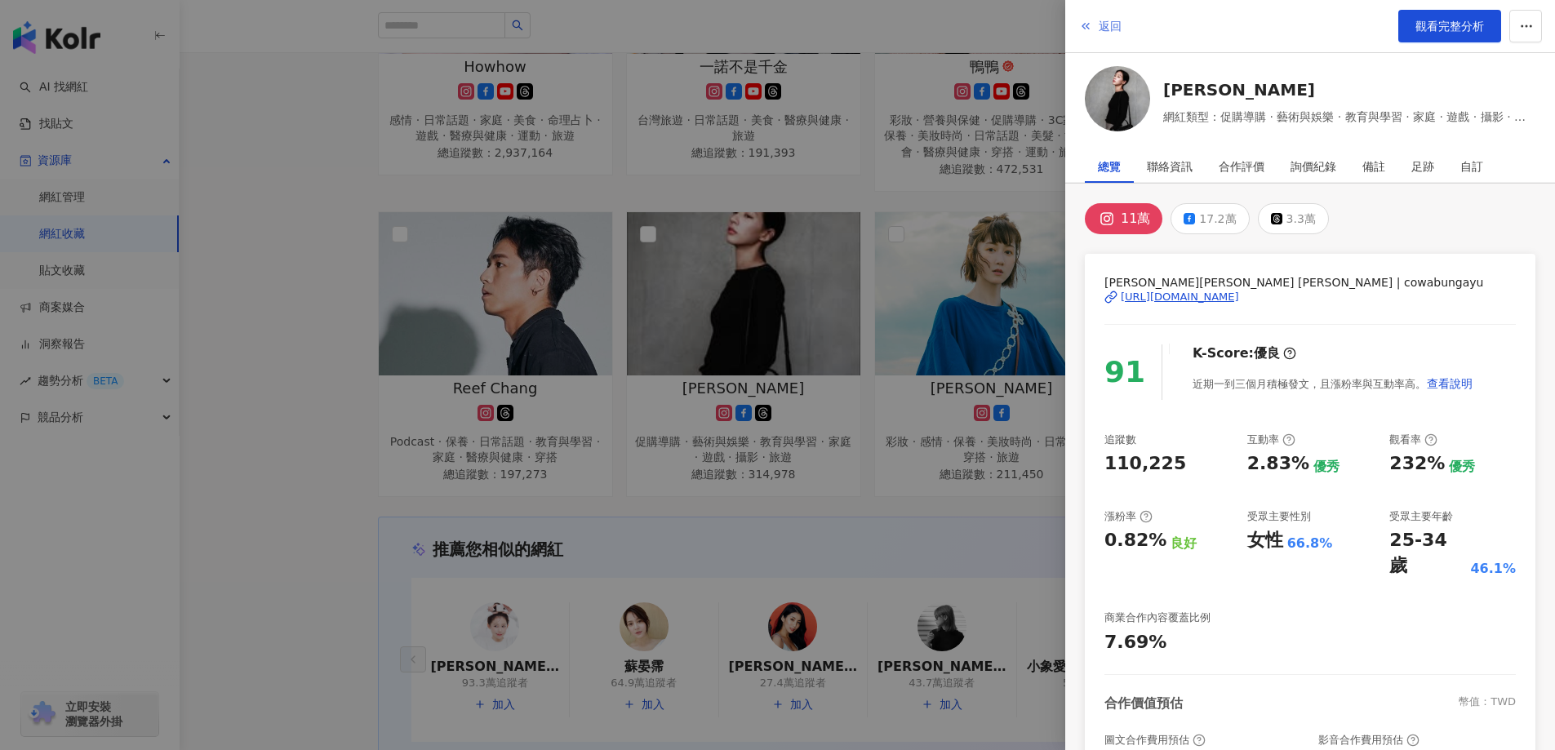
click at [1084, 28] on polyline "button" at bounding box center [1083, 27] width 2 height 6
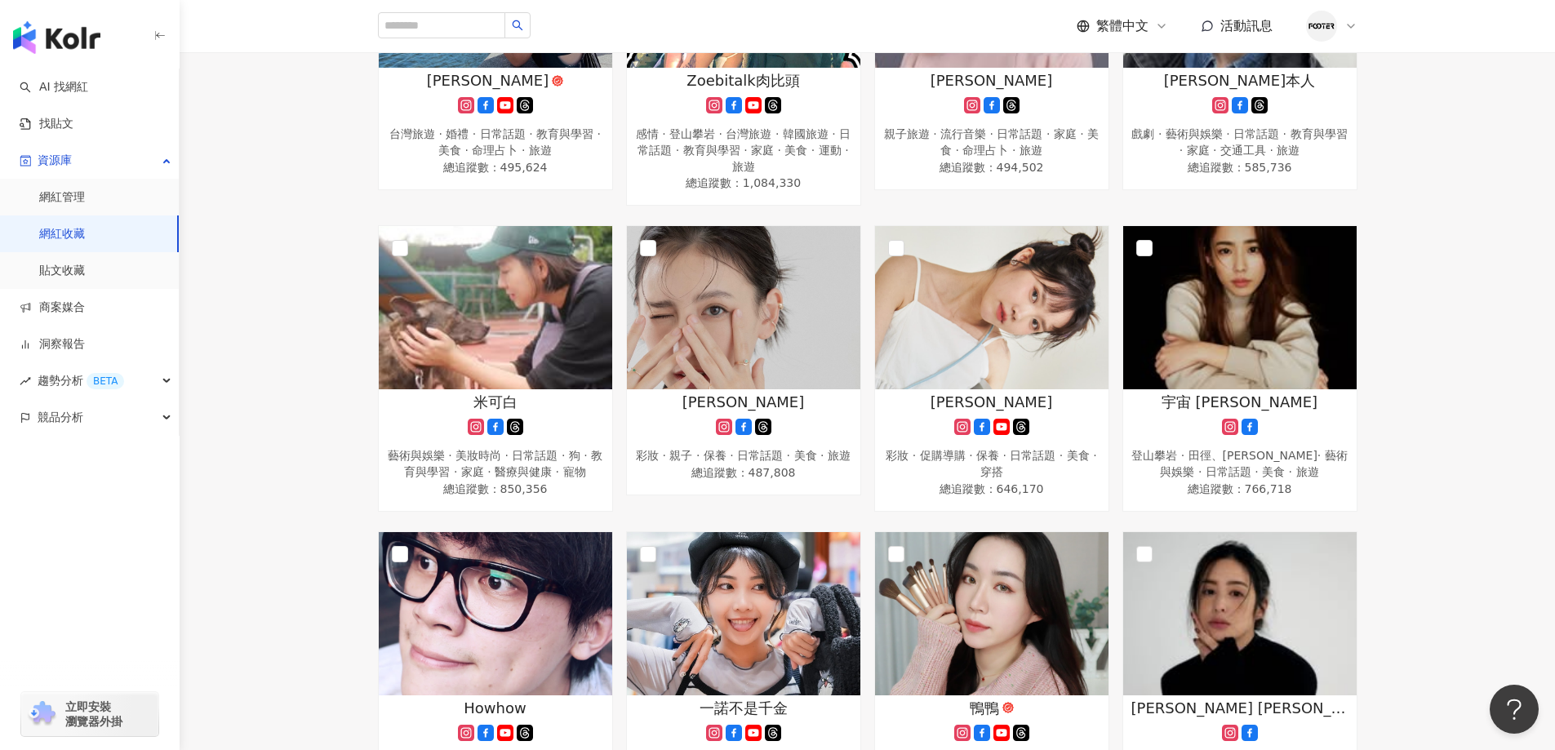
scroll to position [1100, 0]
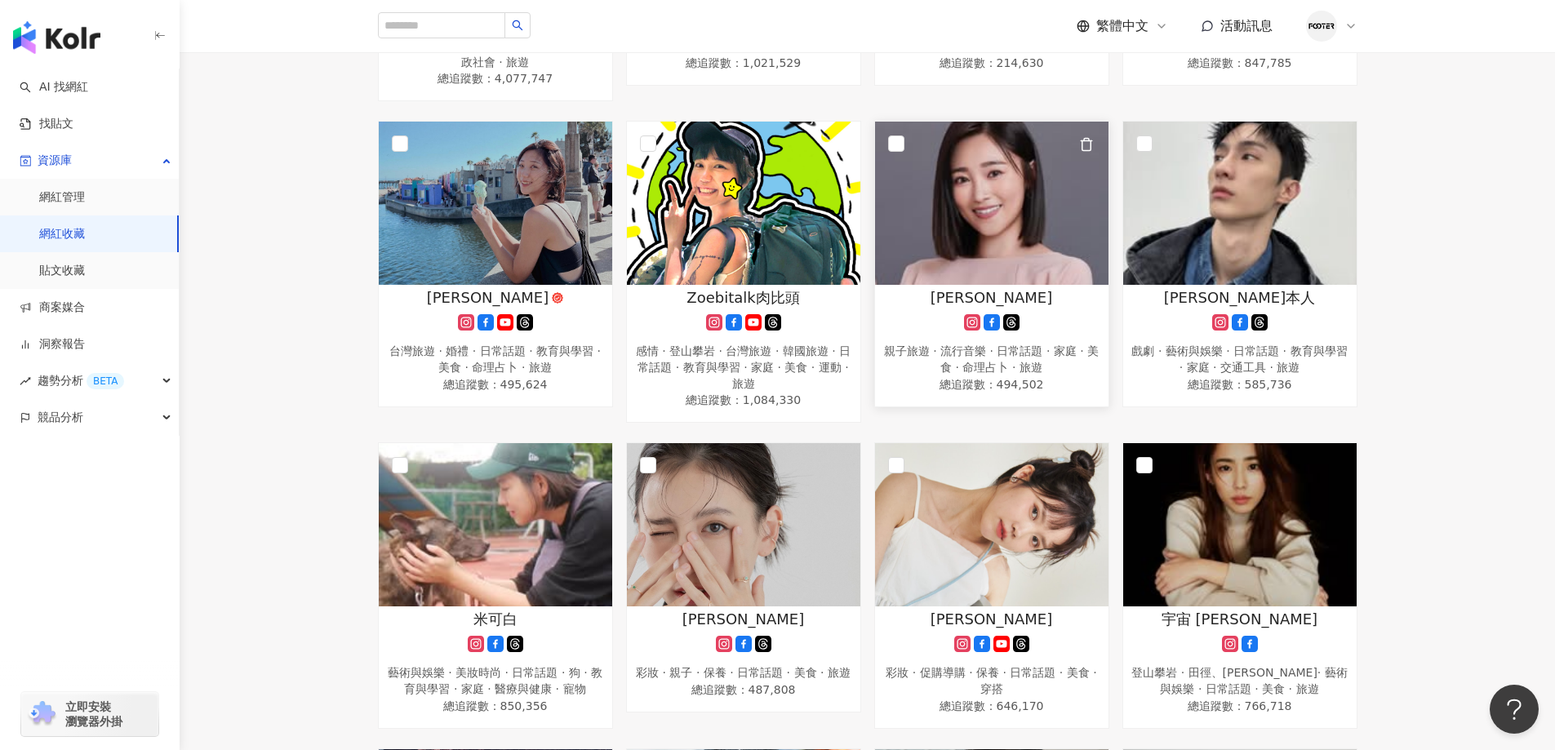
click at [1065, 235] on img at bounding box center [991, 203] width 233 height 163
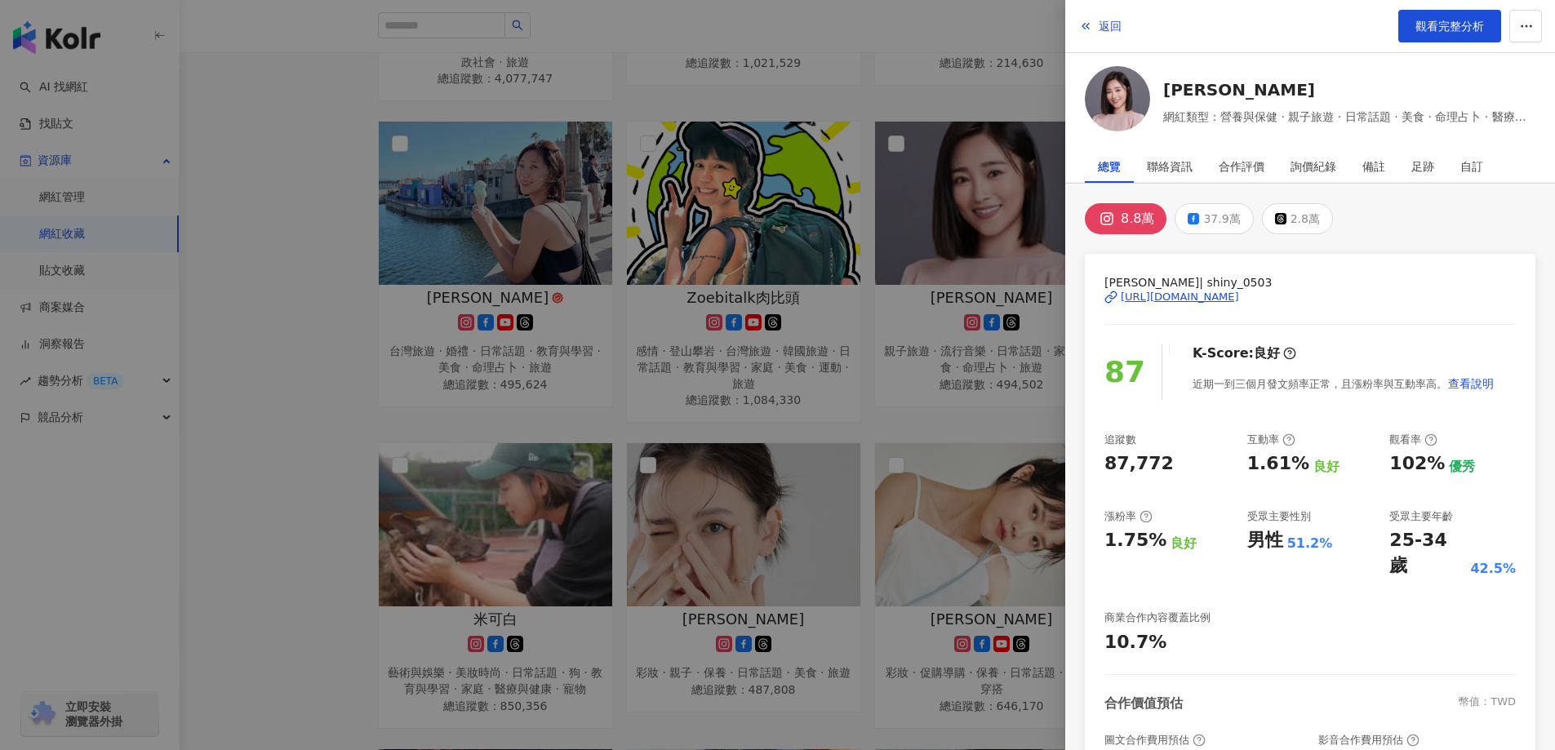
click at [380, 358] on div at bounding box center [777, 375] width 1555 height 750
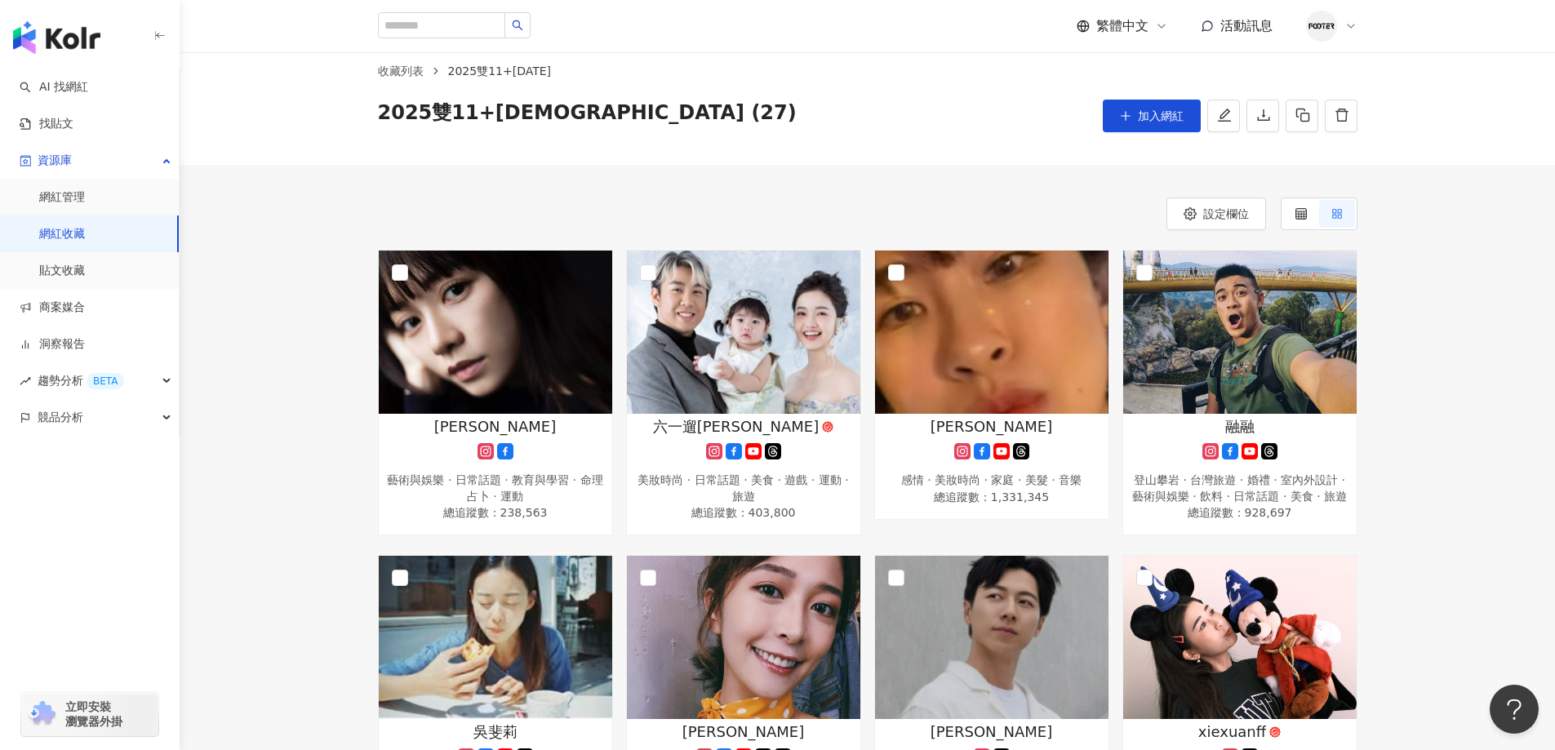
scroll to position [11, 0]
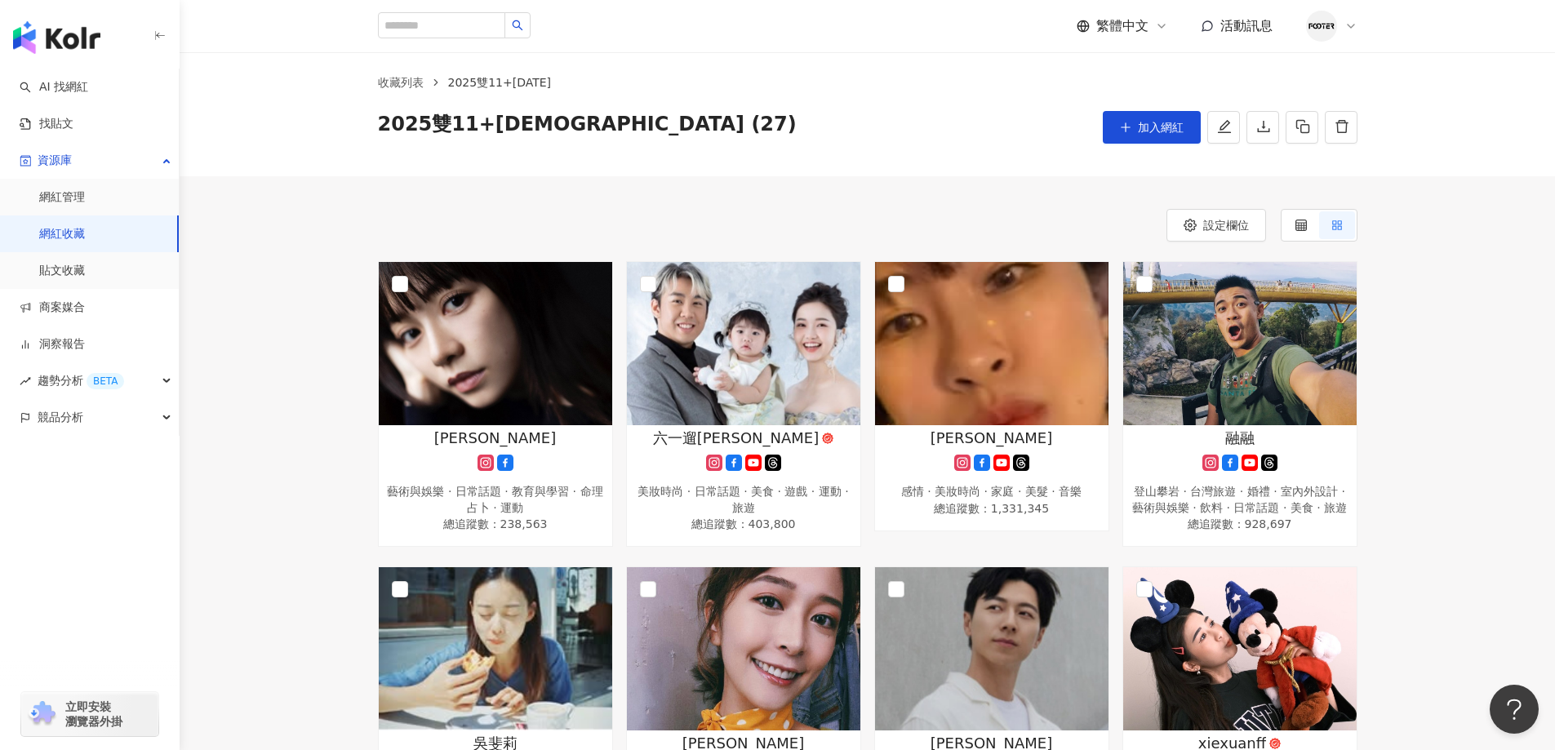
click at [514, 389] on img at bounding box center [495, 343] width 233 height 163
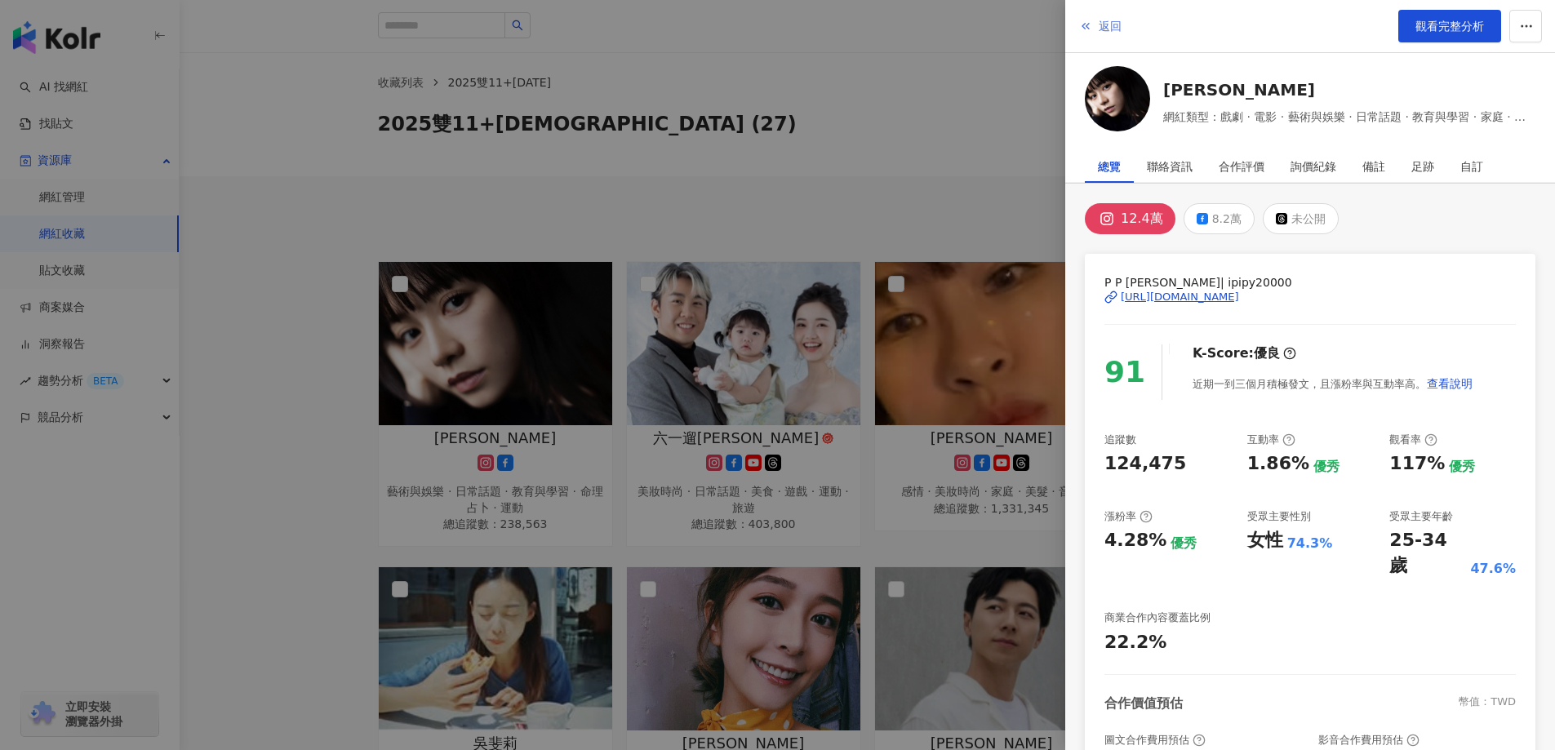
click at [1079, 29] on icon "button" at bounding box center [1085, 26] width 13 height 13
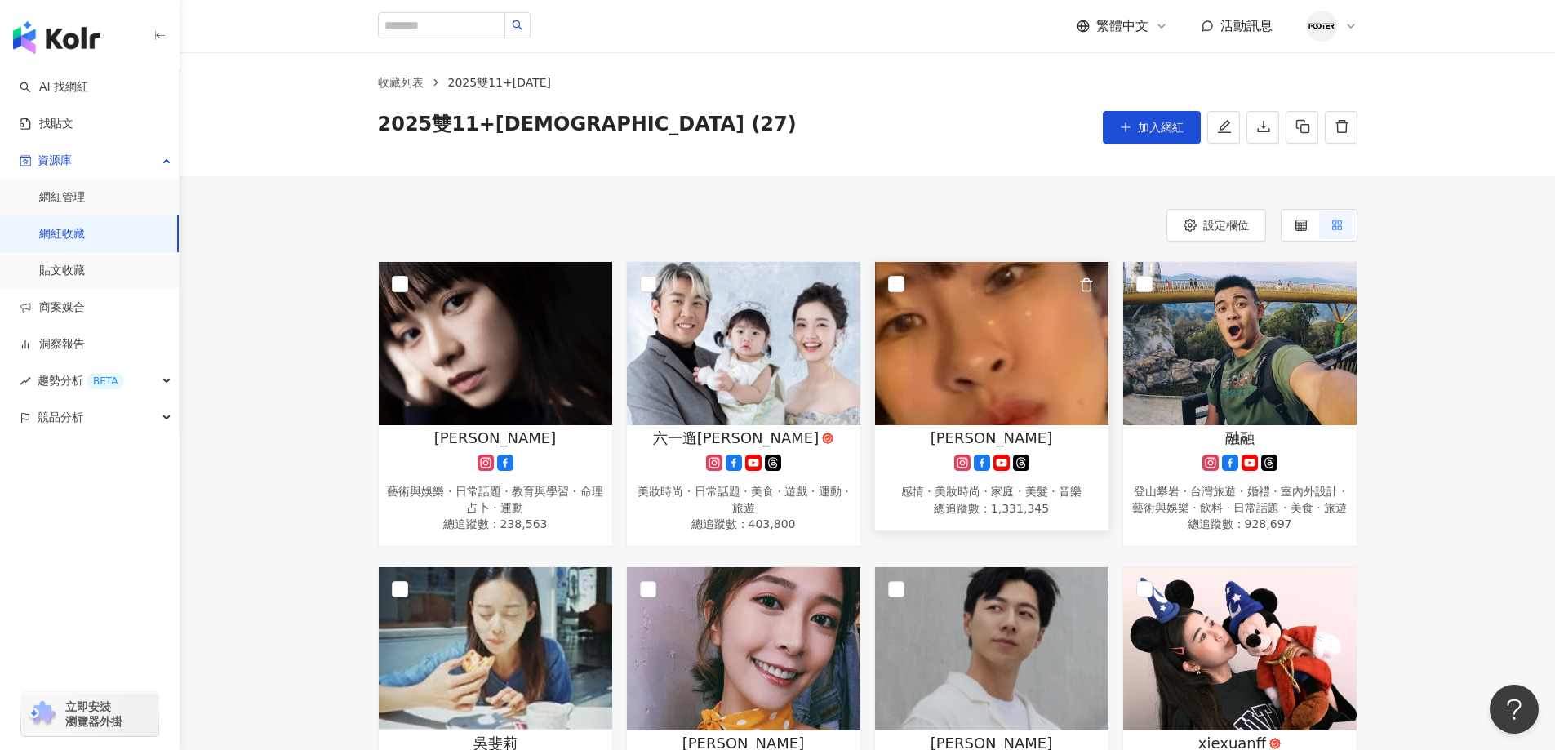
click at [988, 353] on img at bounding box center [991, 343] width 233 height 163
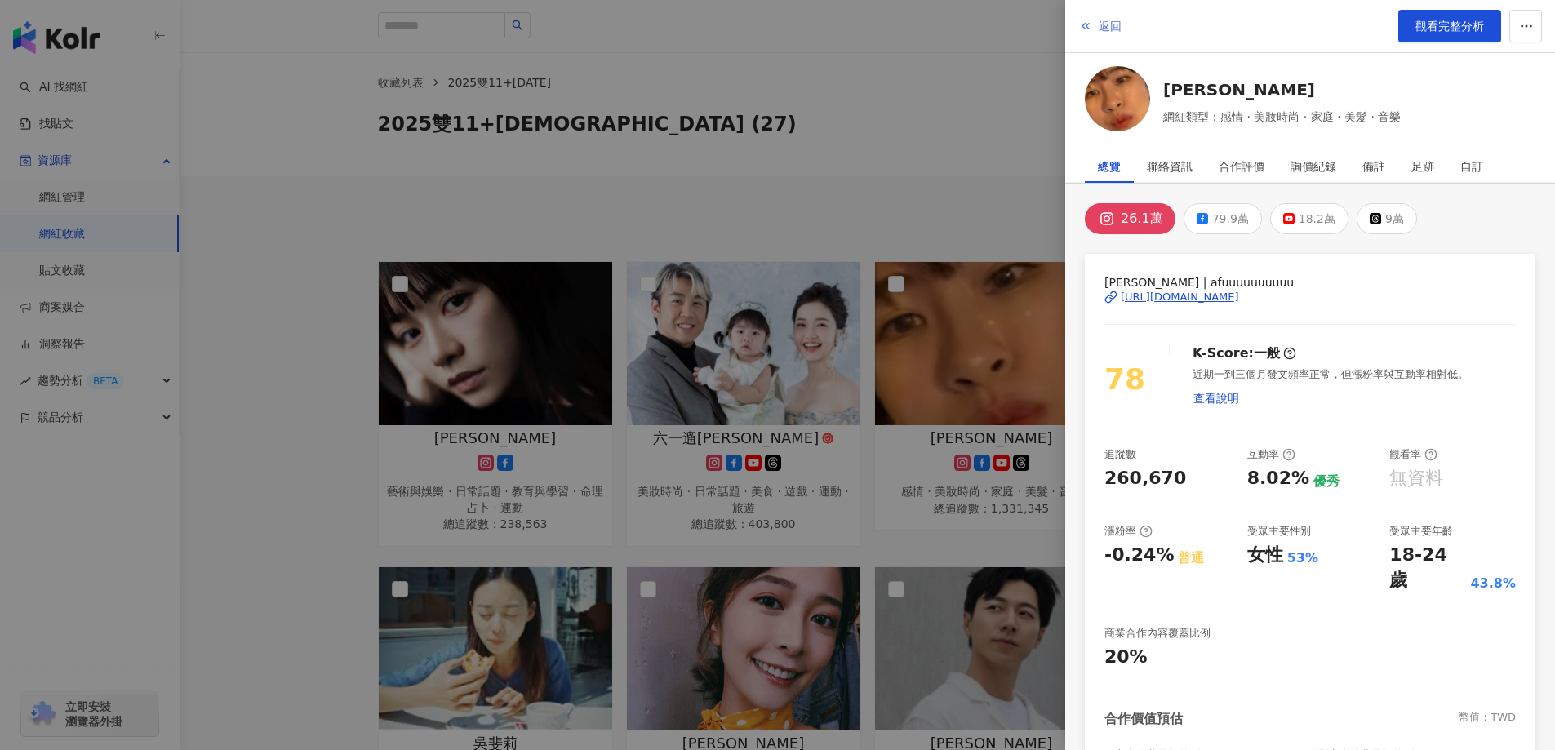
click at [1103, 31] on span "返回" at bounding box center [1110, 26] width 23 height 13
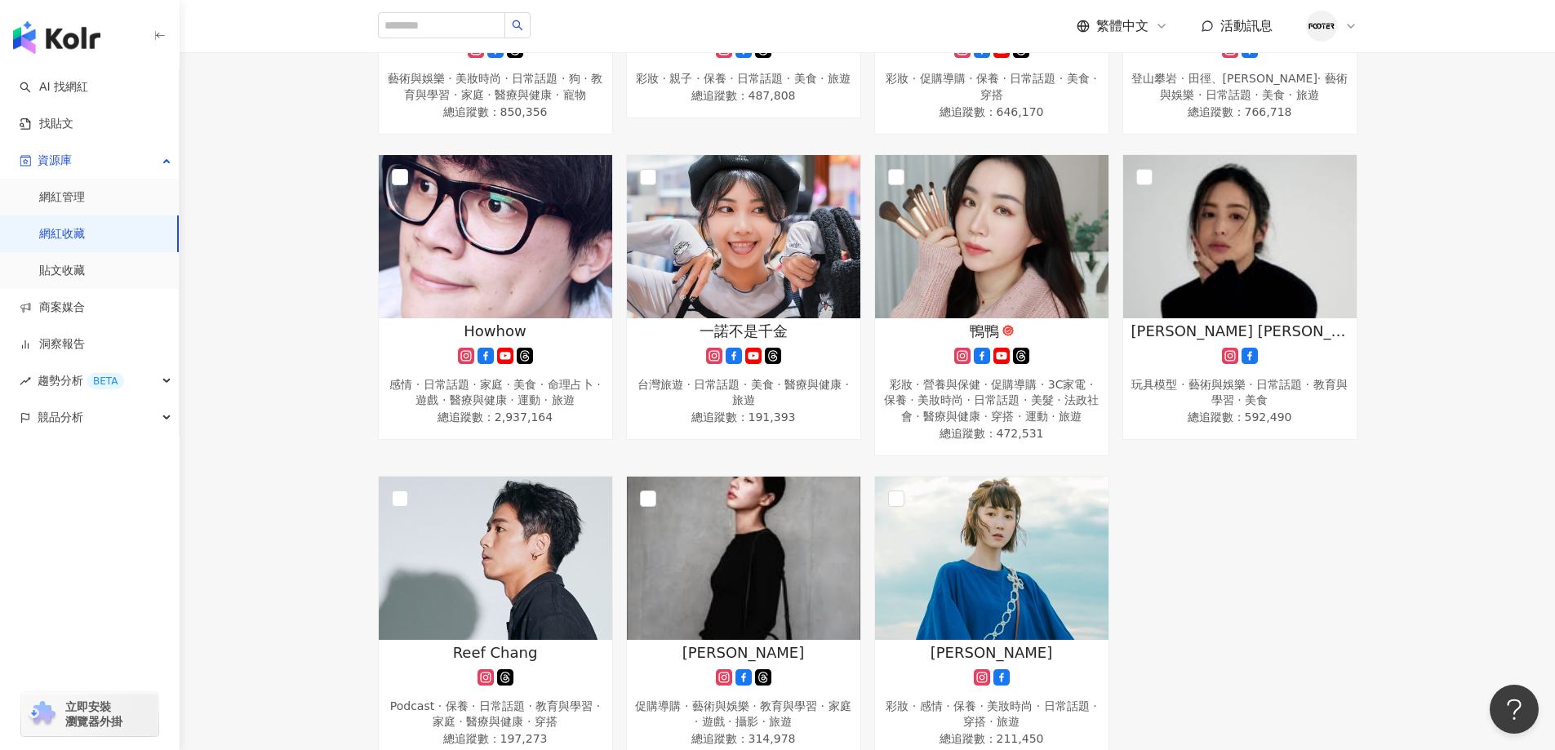
scroll to position [1753, 0]
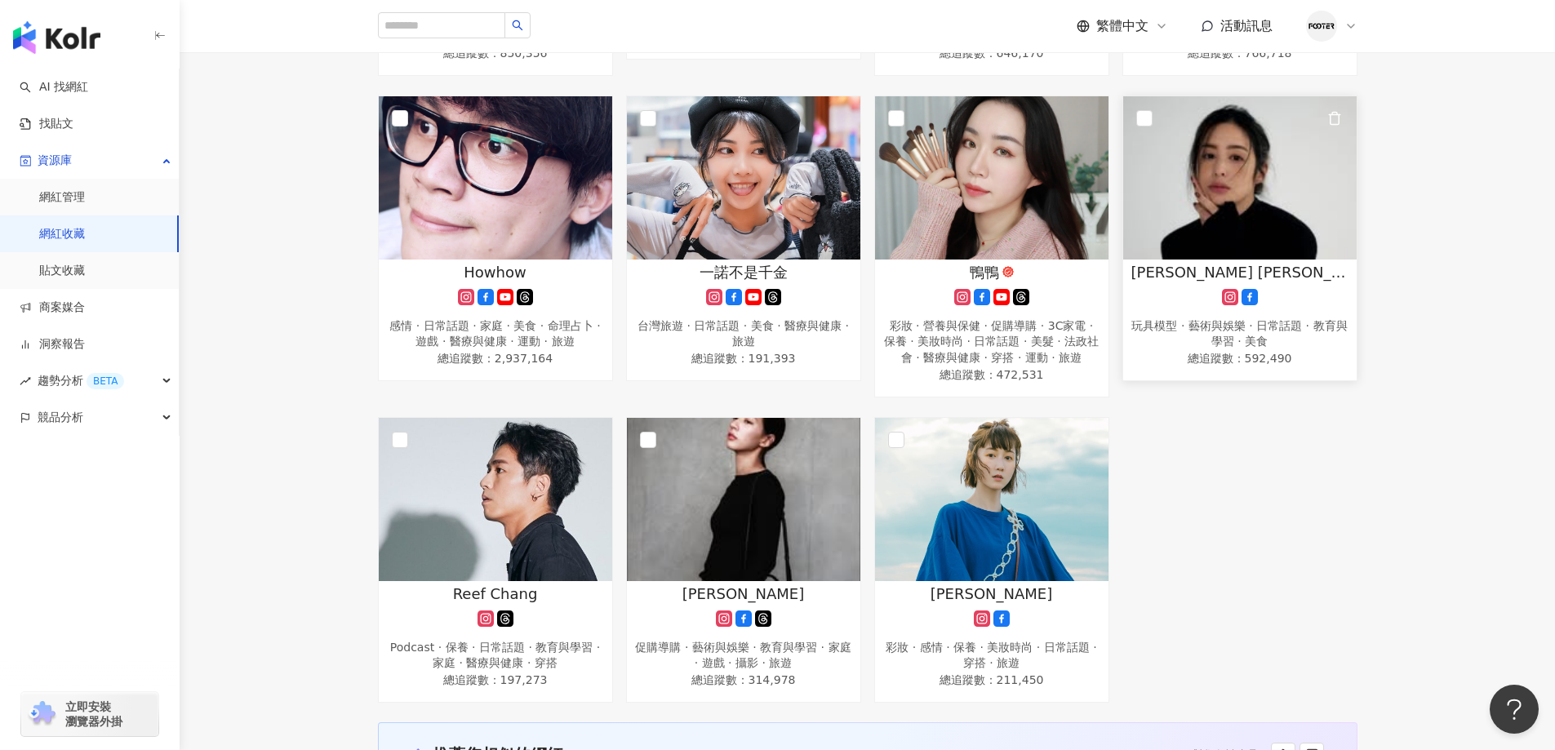
click at [1267, 224] on img at bounding box center [1239, 177] width 233 height 163
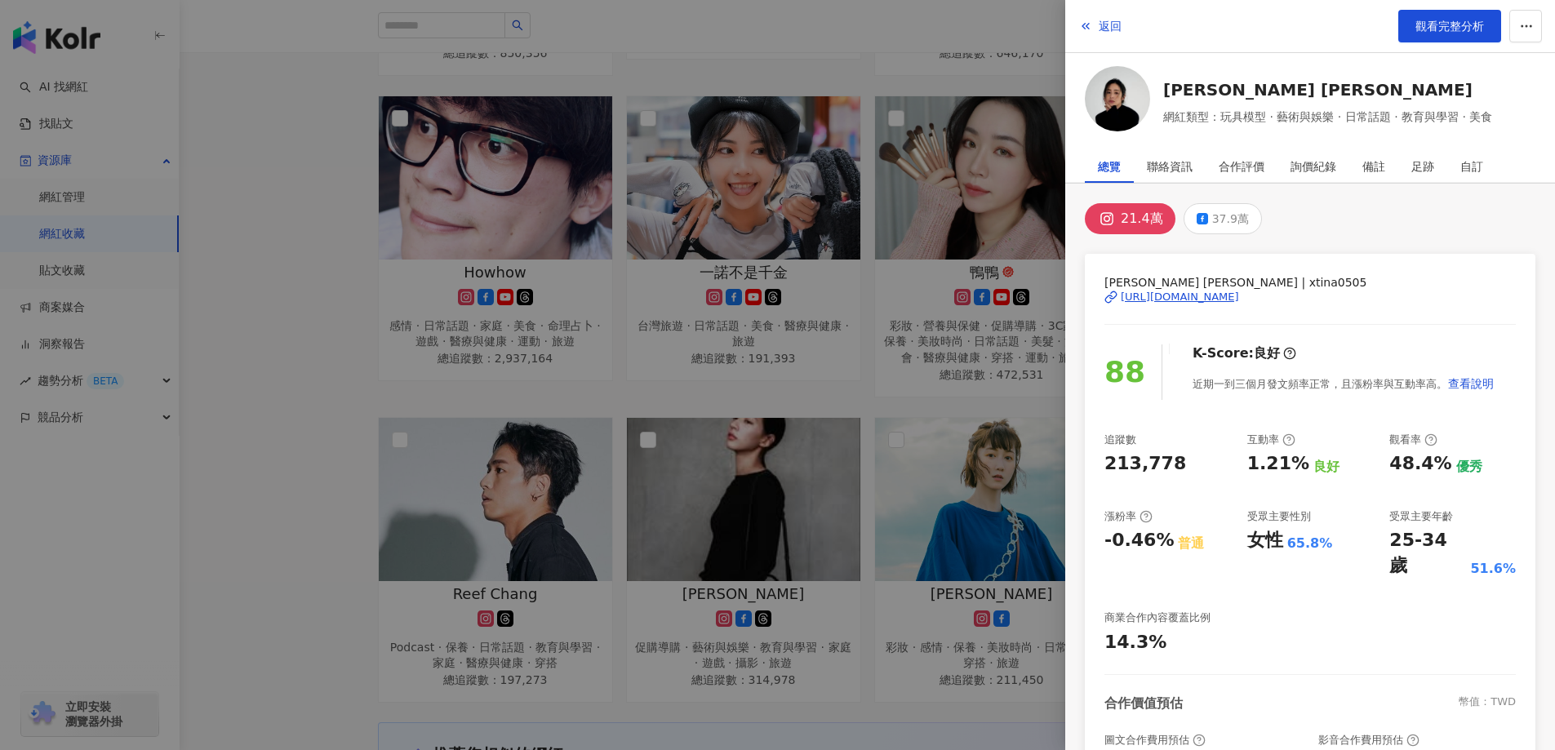
click at [1076, 20] on div "返回 觀看完整分析" at bounding box center [1310, 26] width 490 height 53
click at [1101, 21] on span "返回" at bounding box center [1110, 26] width 23 height 13
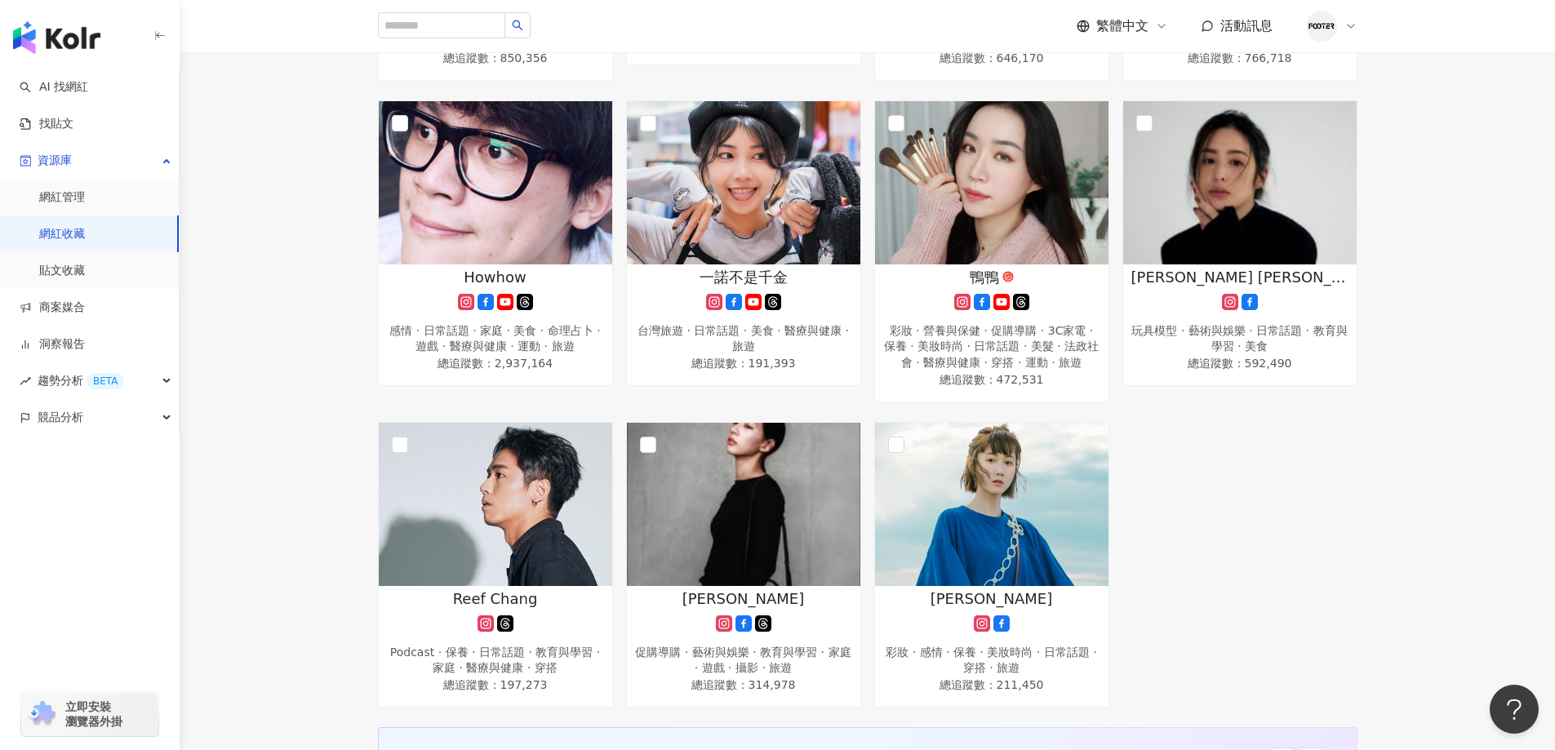
scroll to position [1535, 0]
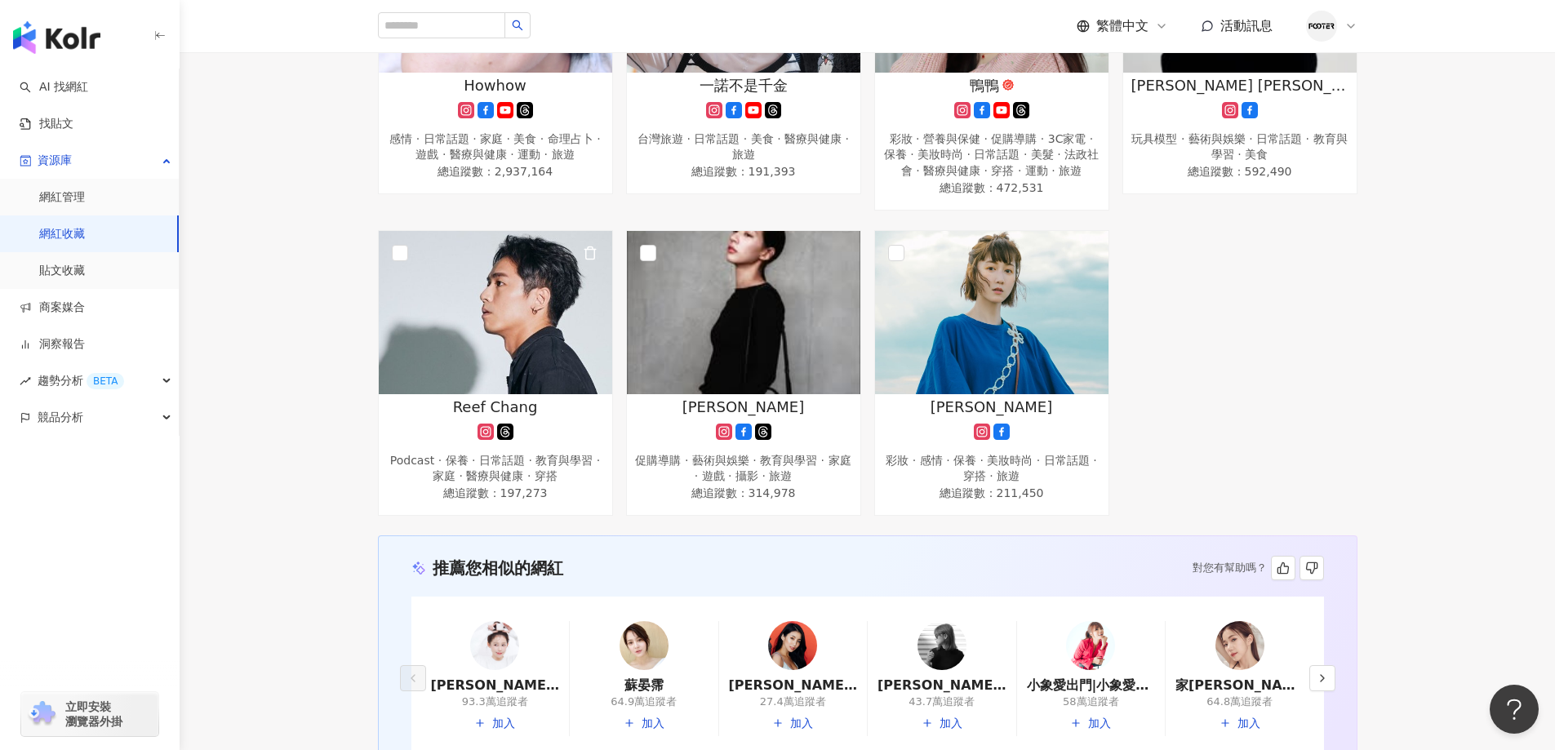
scroll to position [1970, 0]
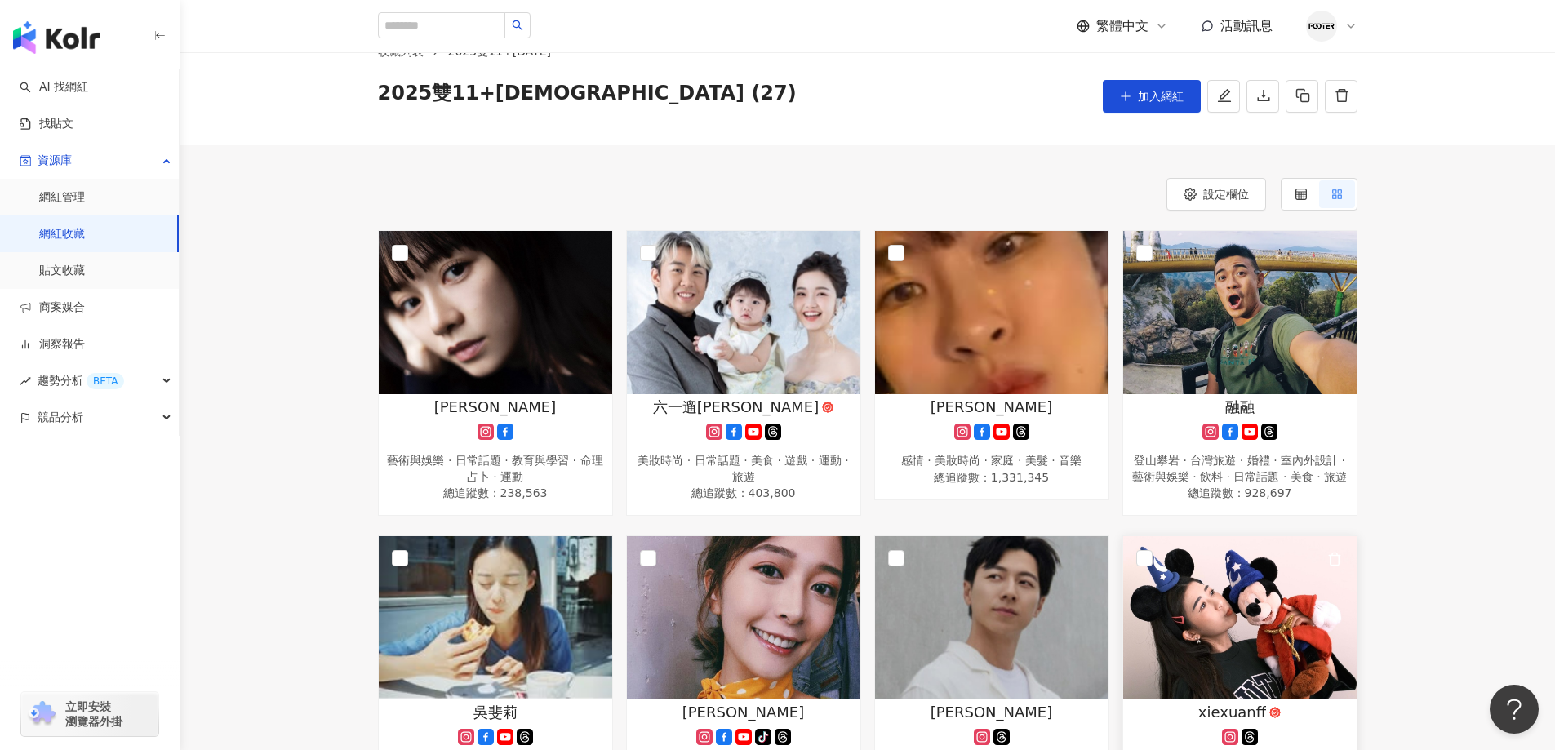
scroll to position [11, 0]
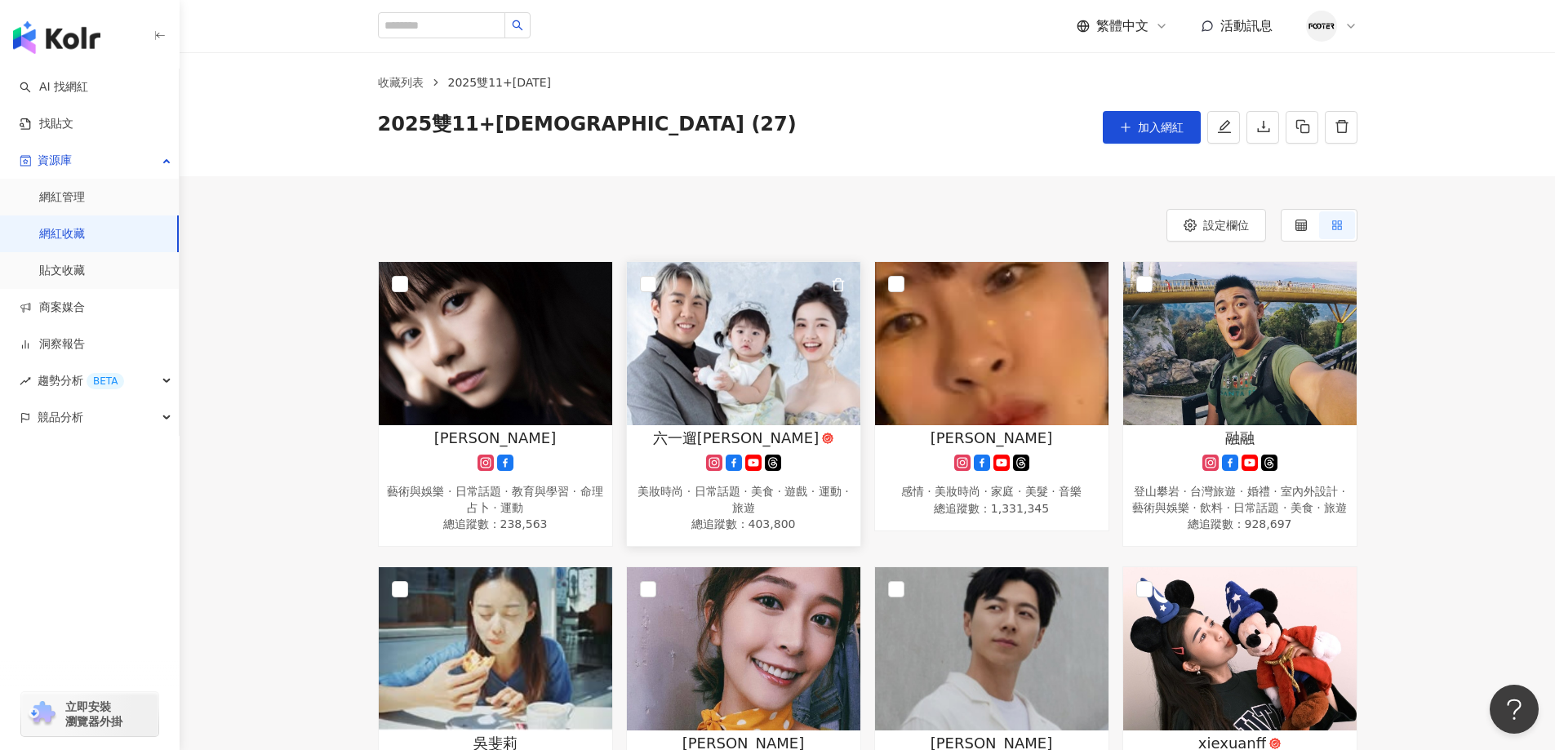
click at [728, 355] on img at bounding box center [743, 343] width 233 height 163
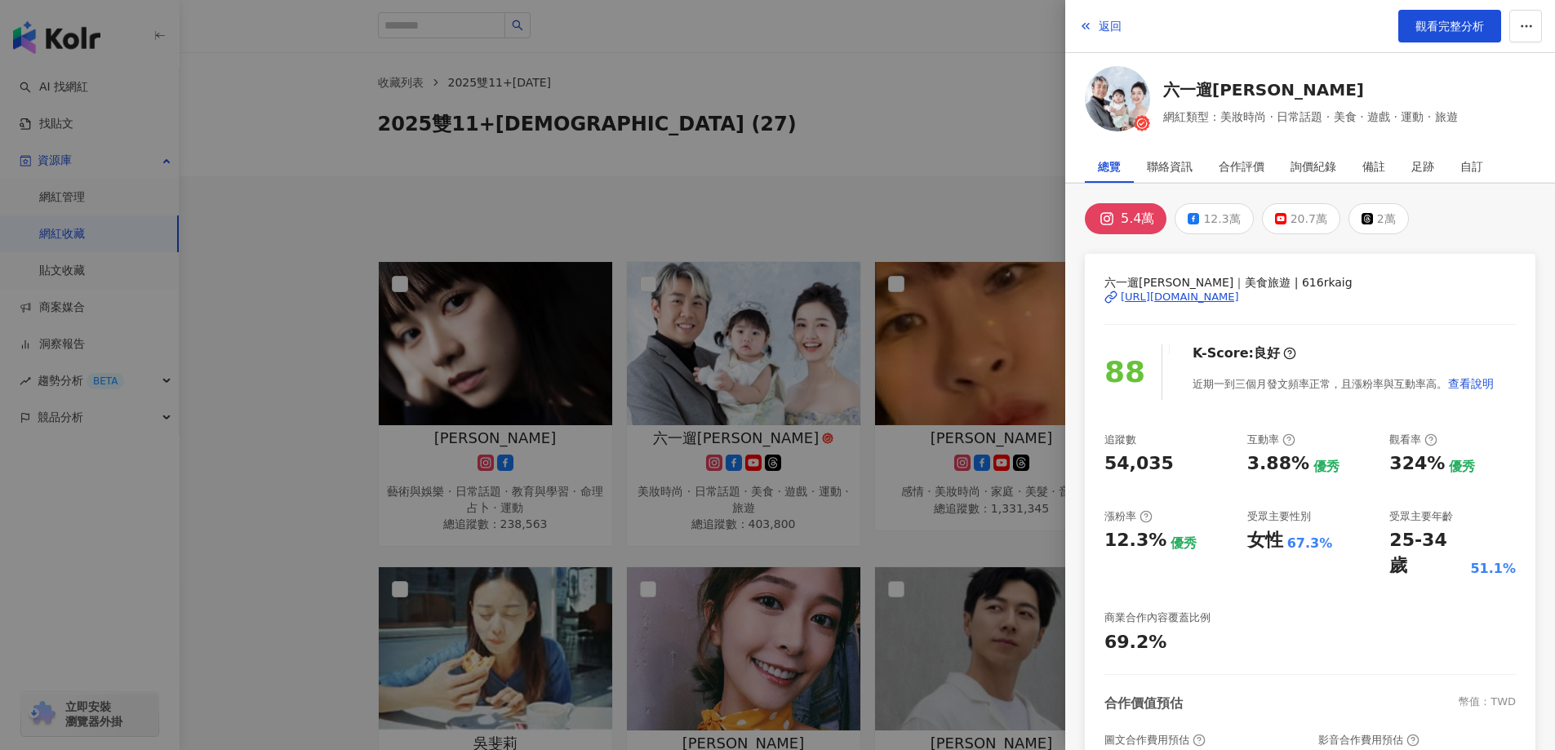
click at [1108, 9] on div "返回 觀看完整分析" at bounding box center [1310, 26] width 490 height 53
click at [1105, 16] on button "返回" at bounding box center [1100, 26] width 44 height 33
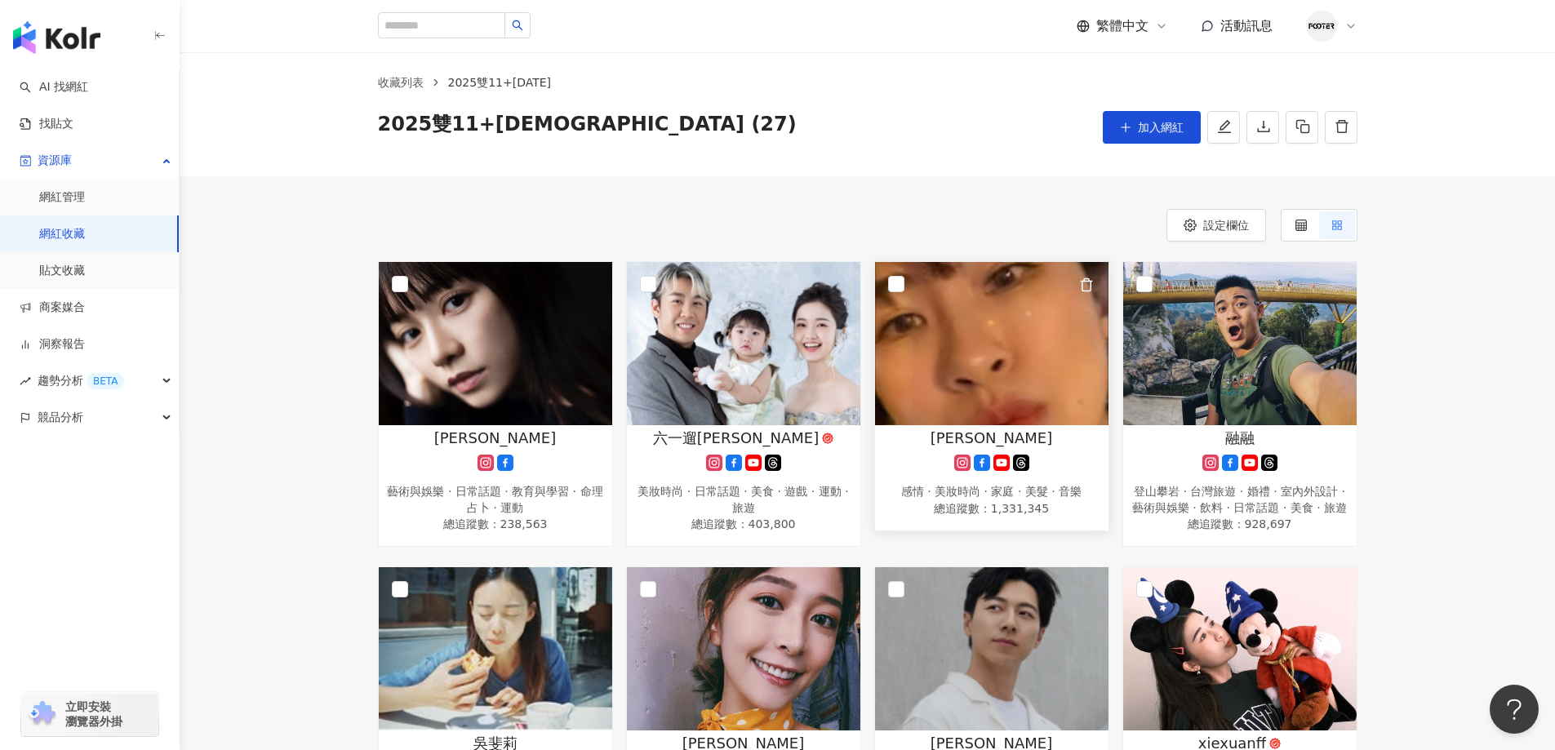
click at [1033, 353] on img at bounding box center [991, 343] width 233 height 163
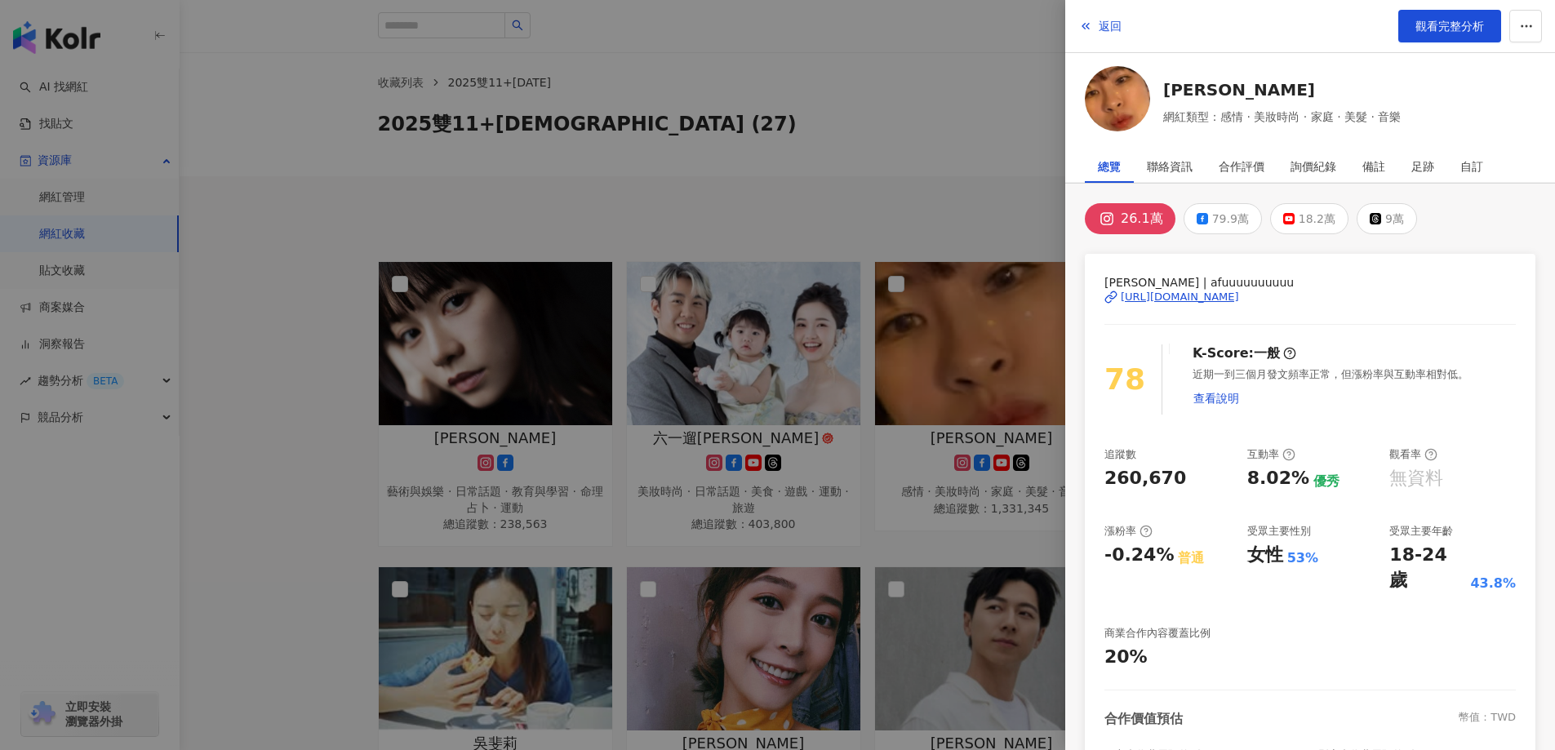
click at [1166, 293] on div "[URL][DOMAIN_NAME]" at bounding box center [1180, 297] width 118 height 15
click at [1116, 27] on span "返回" at bounding box center [1110, 26] width 23 height 13
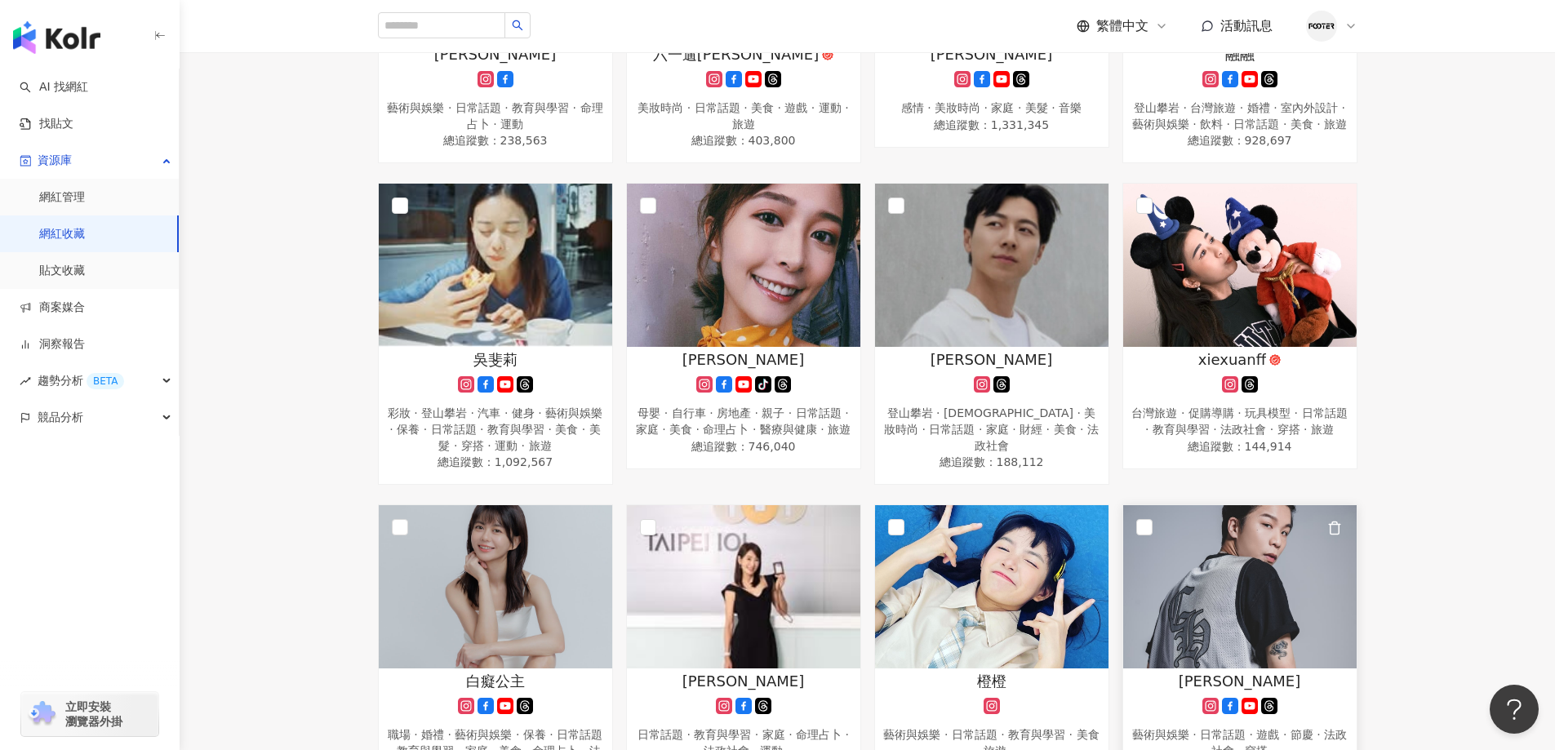
scroll to position [229, 0]
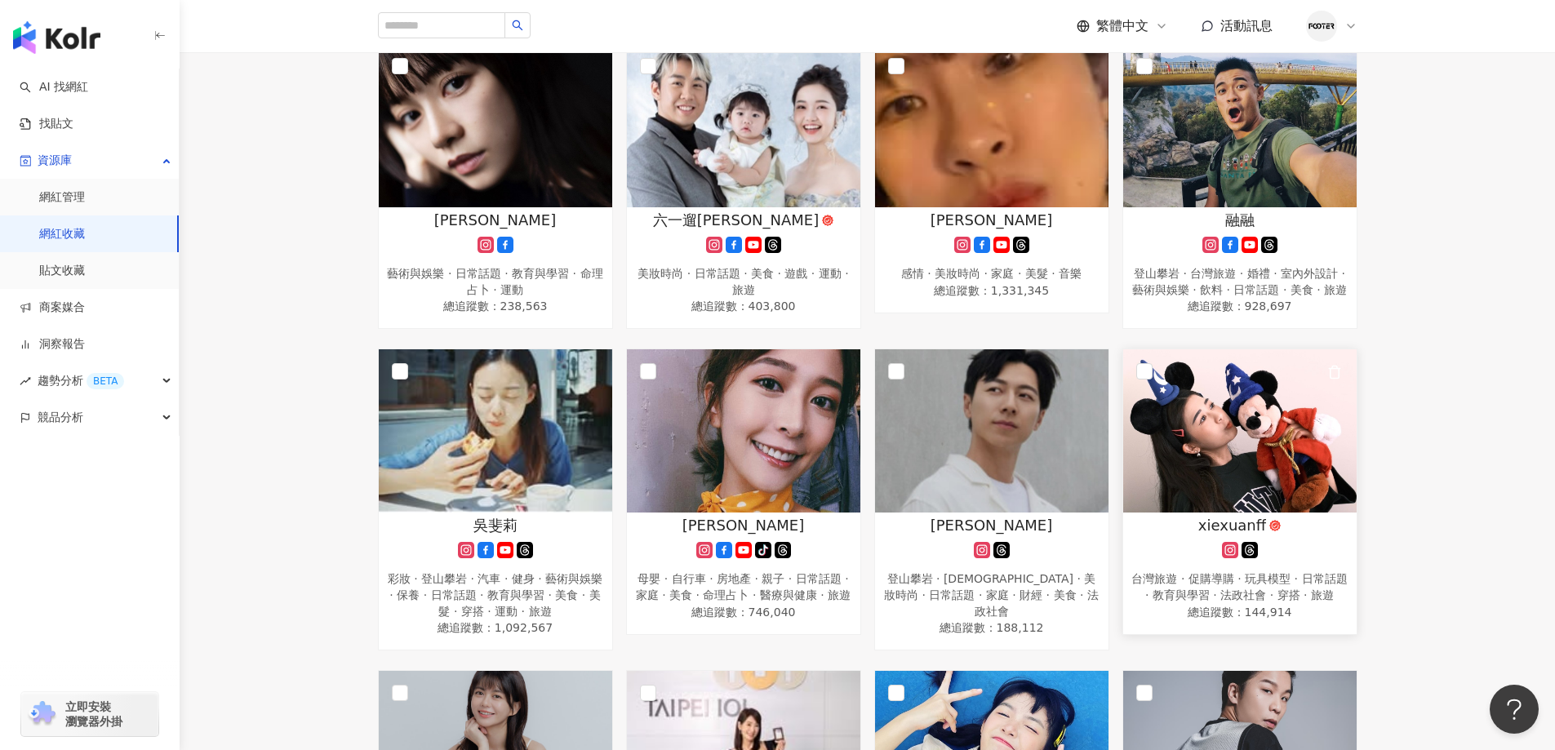
click at [1211, 460] on img at bounding box center [1239, 430] width 233 height 163
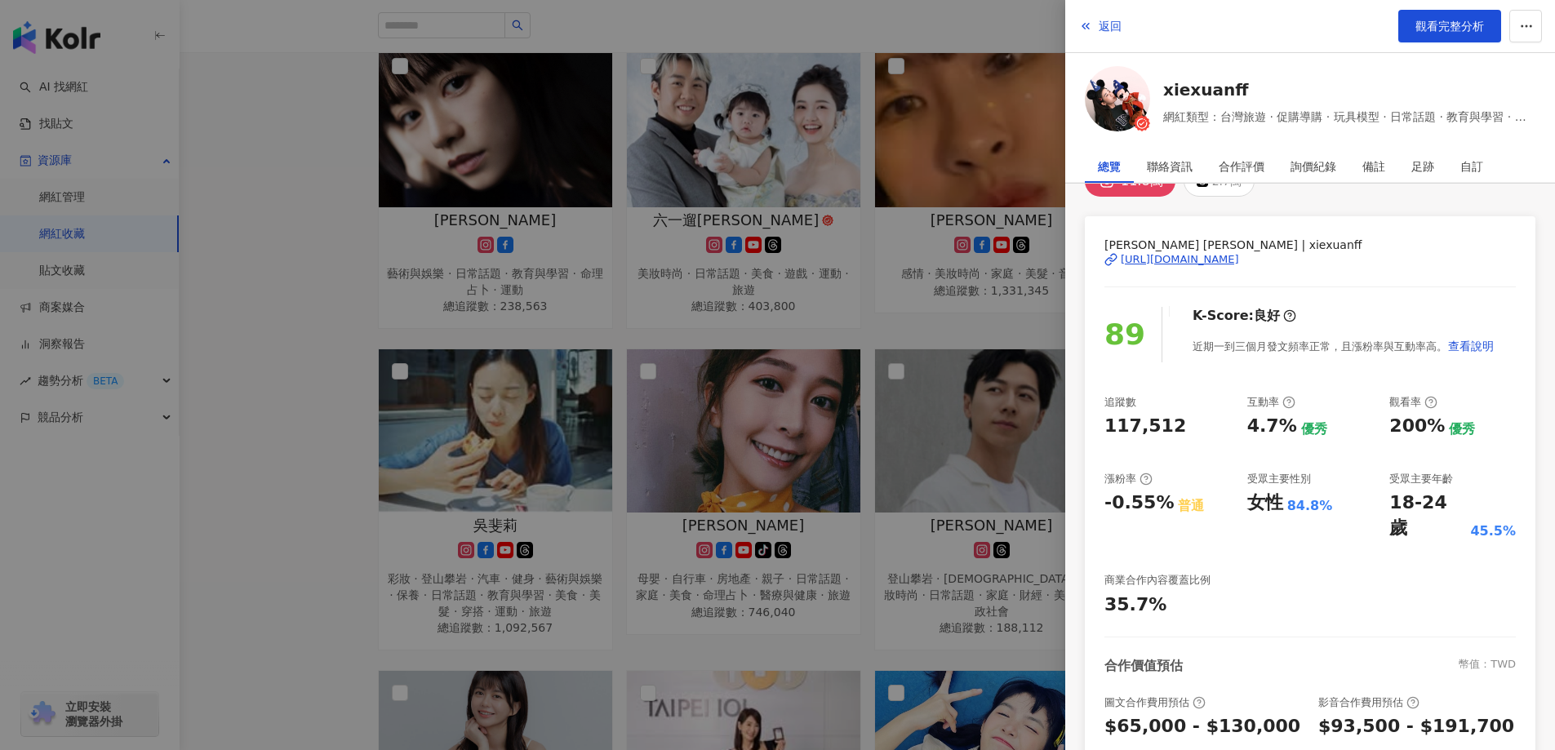
scroll to position [0, 0]
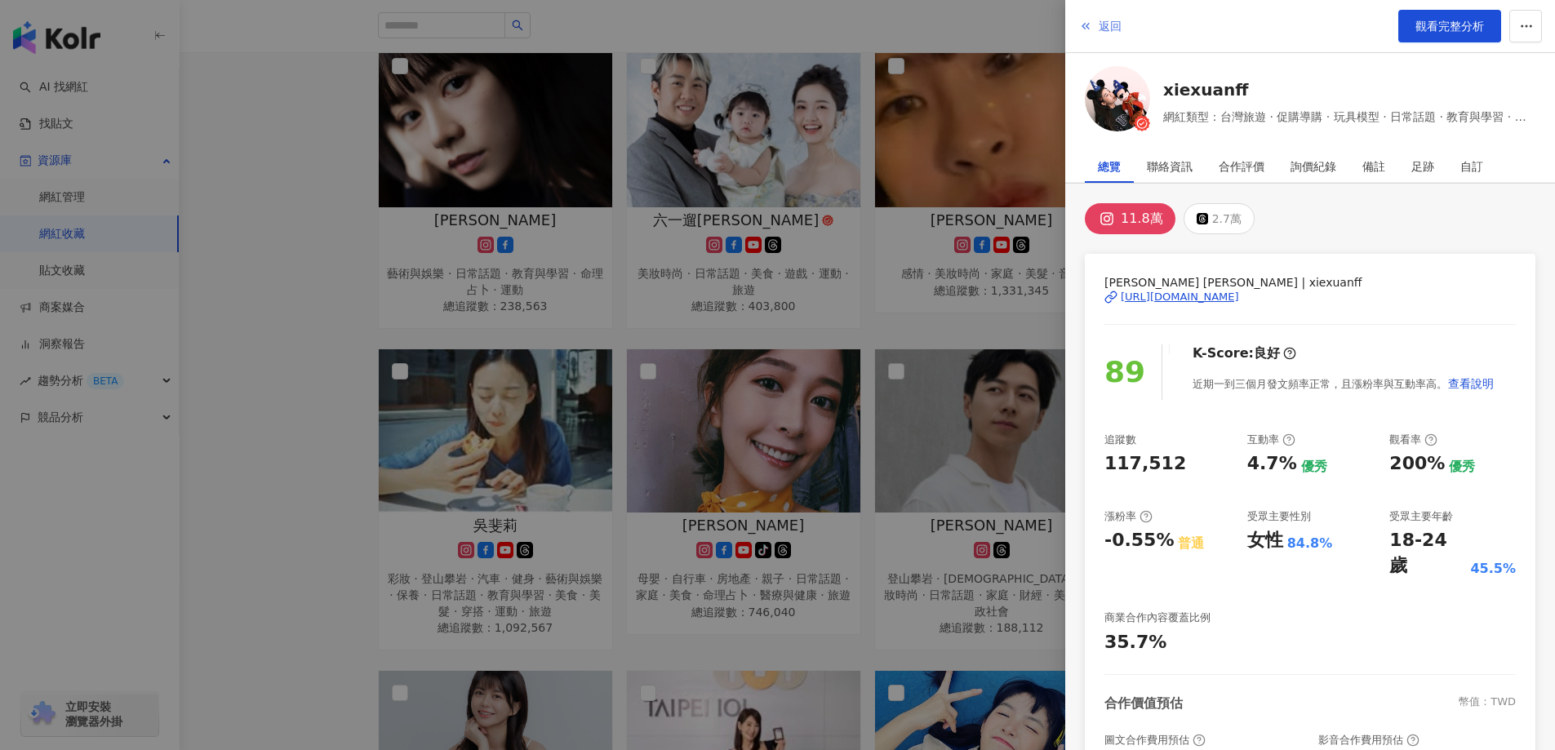
click at [1092, 34] on button "返回" at bounding box center [1100, 26] width 44 height 33
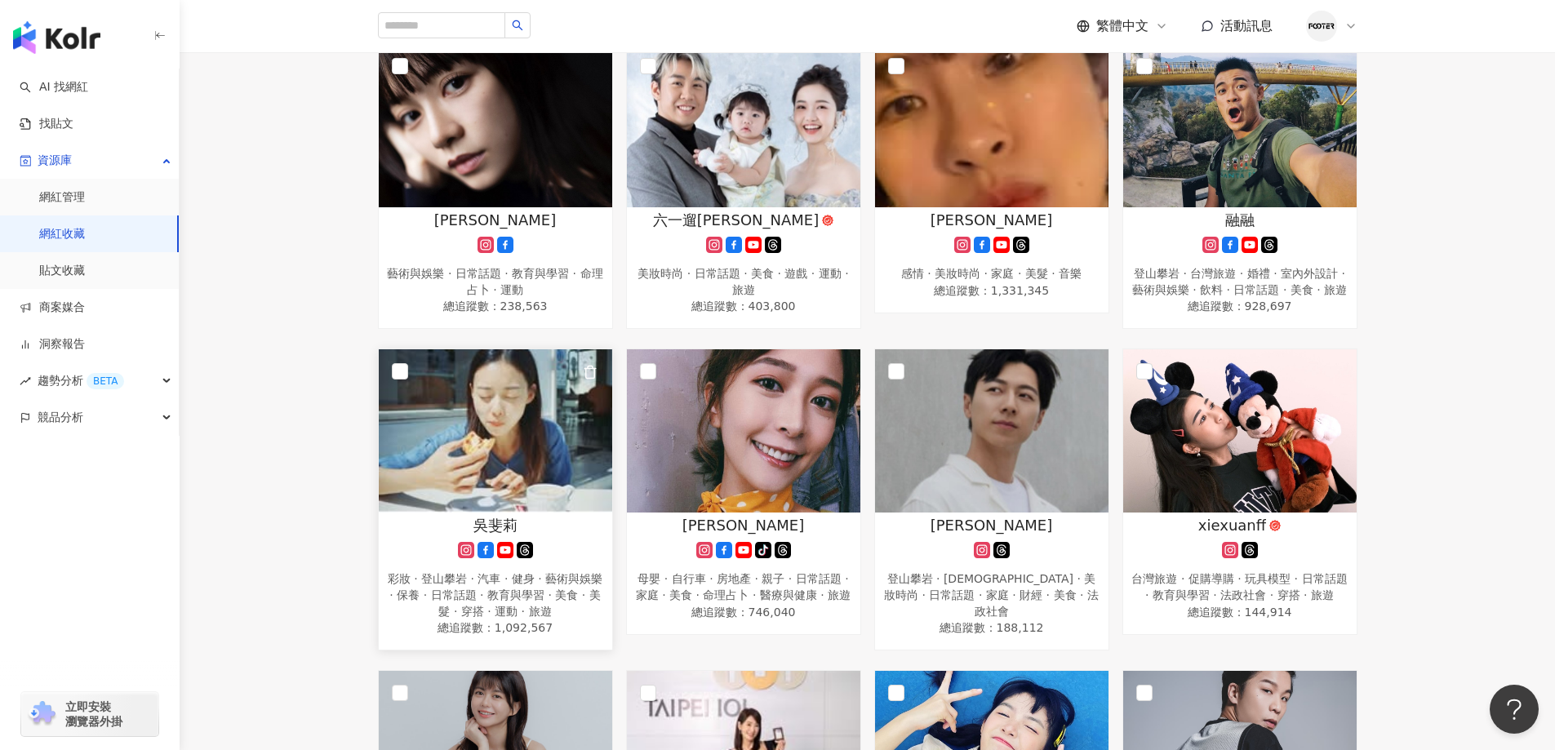
click at [516, 452] on img at bounding box center [495, 430] width 233 height 163
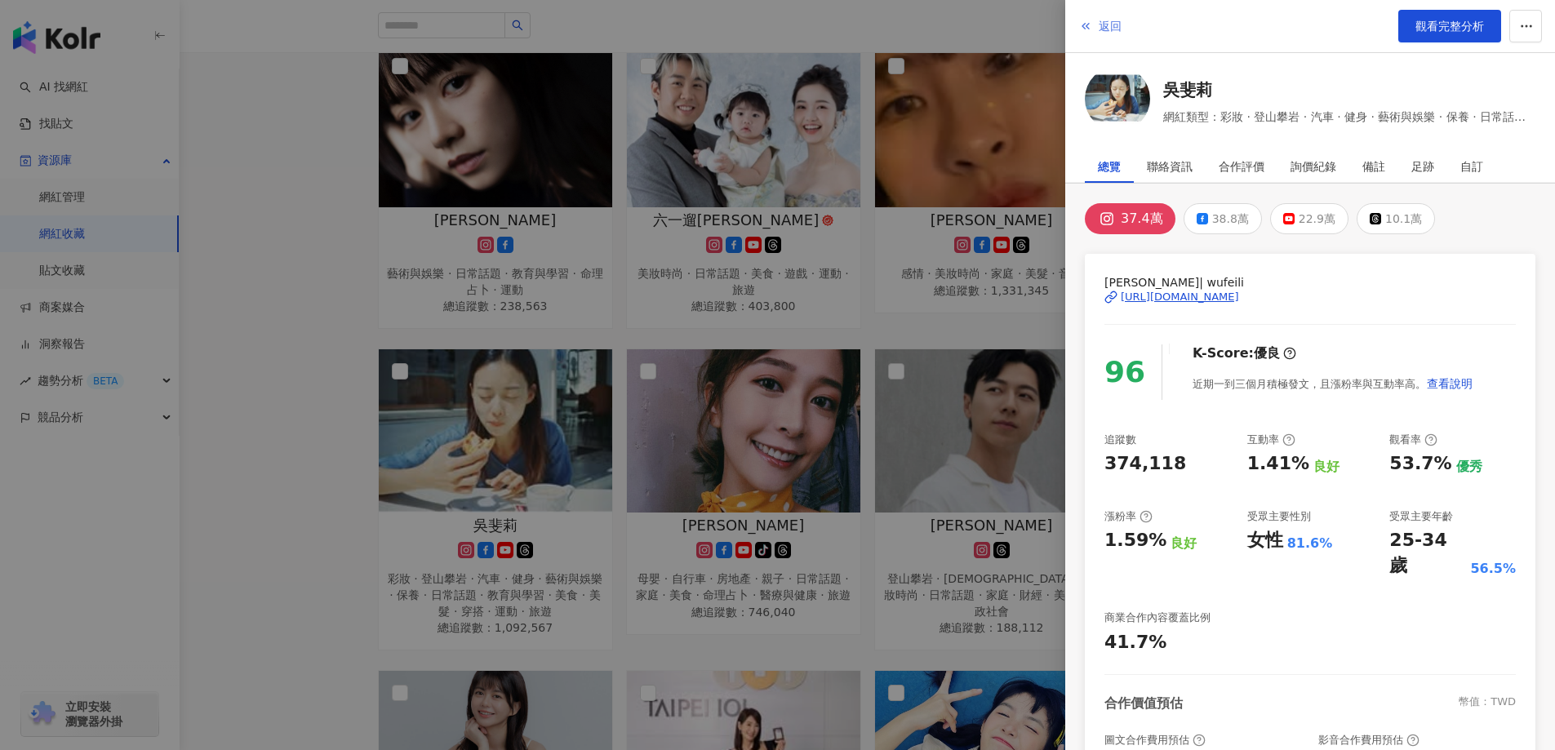
click at [1097, 22] on button "返回" at bounding box center [1100, 26] width 44 height 33
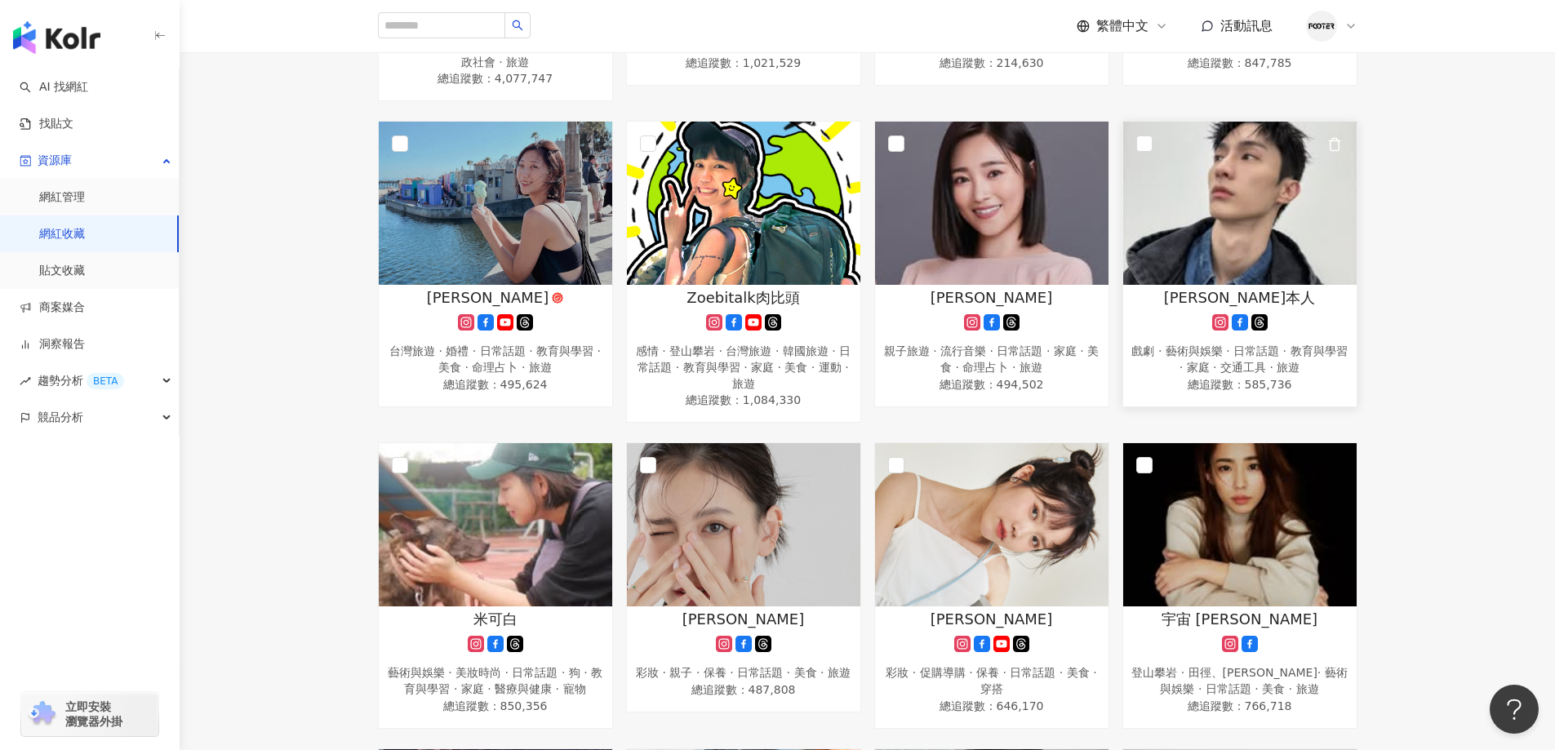
scroll to position [1535, 0]
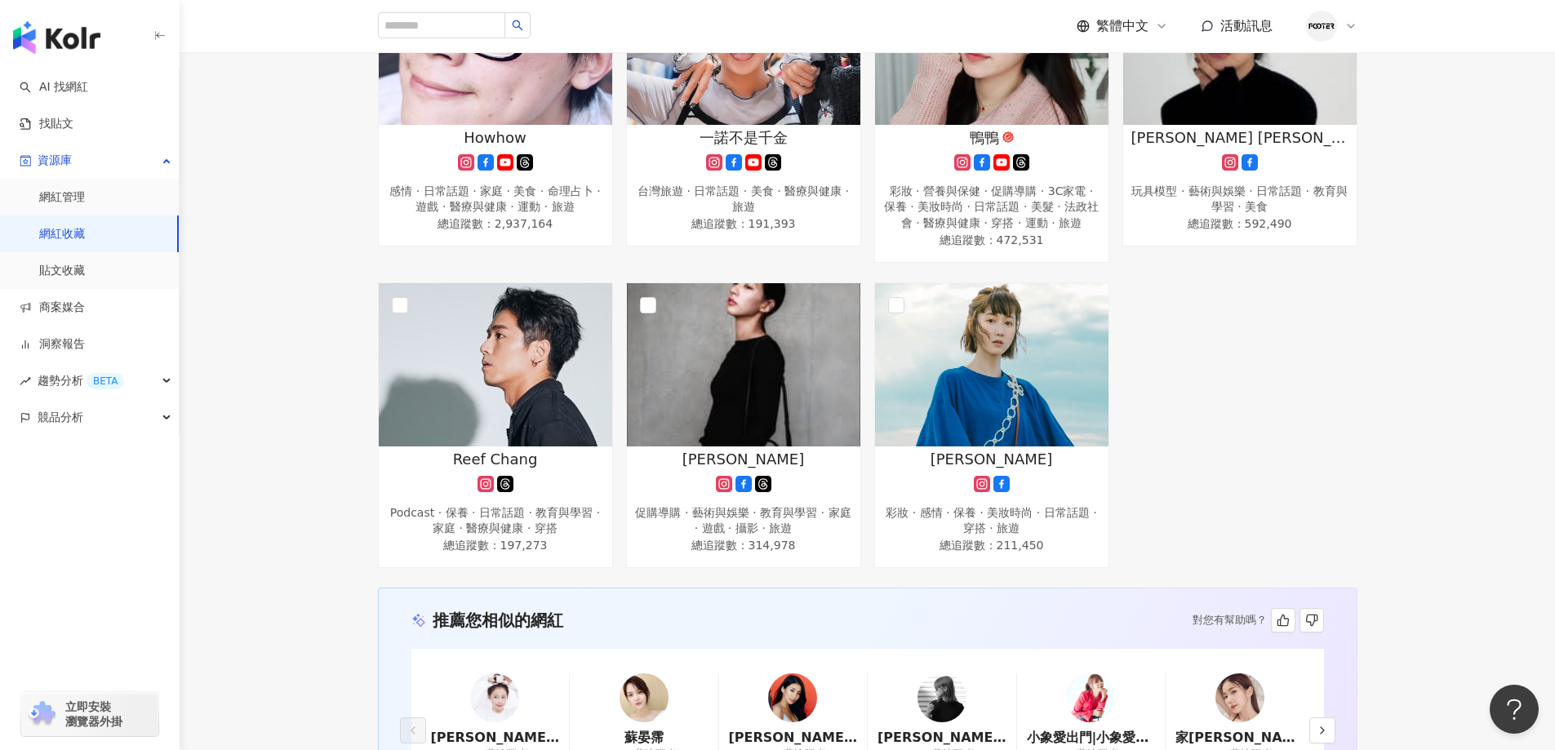
scroll to position [1970, 0]
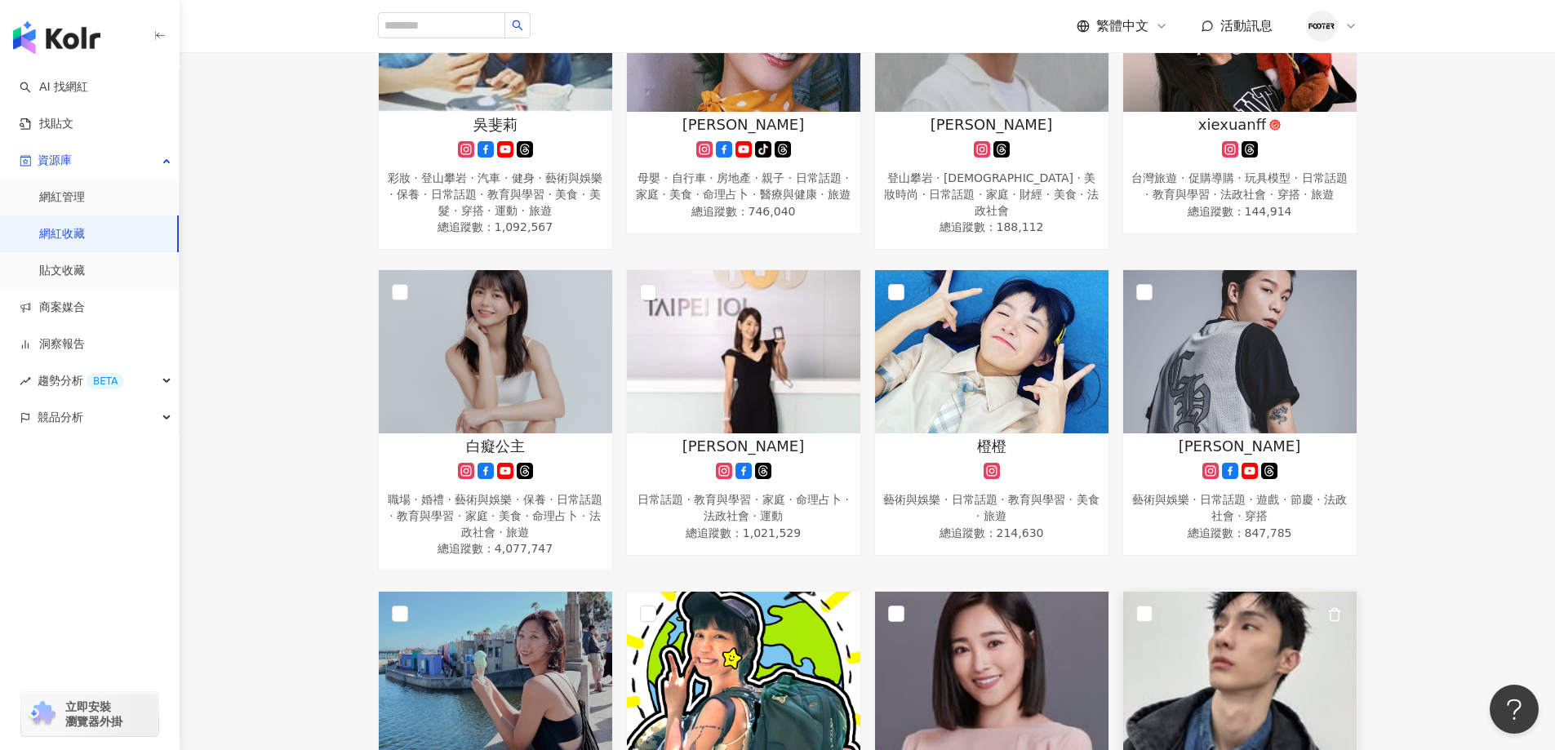
scroll to position [0, 0]
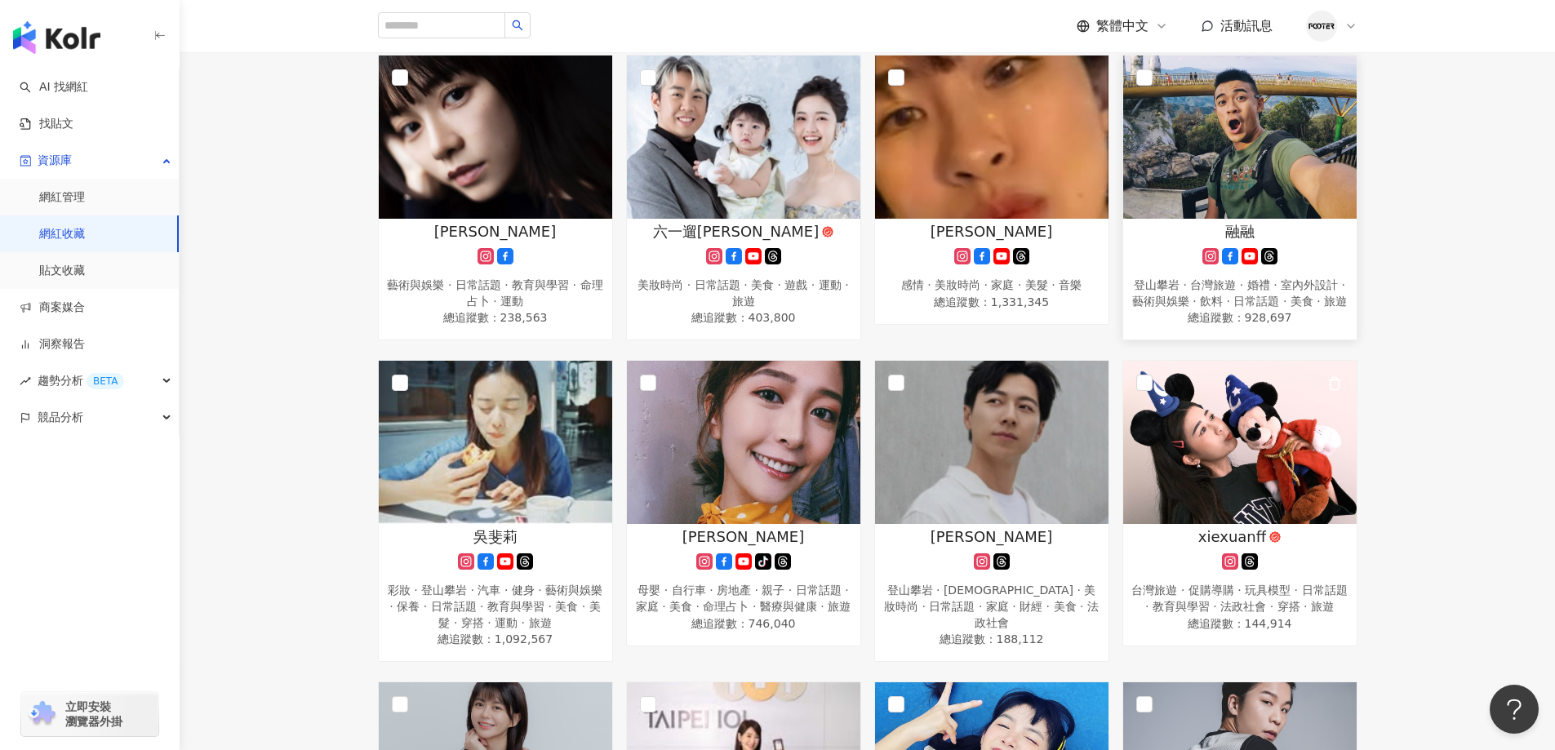
scroll to position [435, 0]
